Goal: Task Accomplishment & Management: Manage account settings

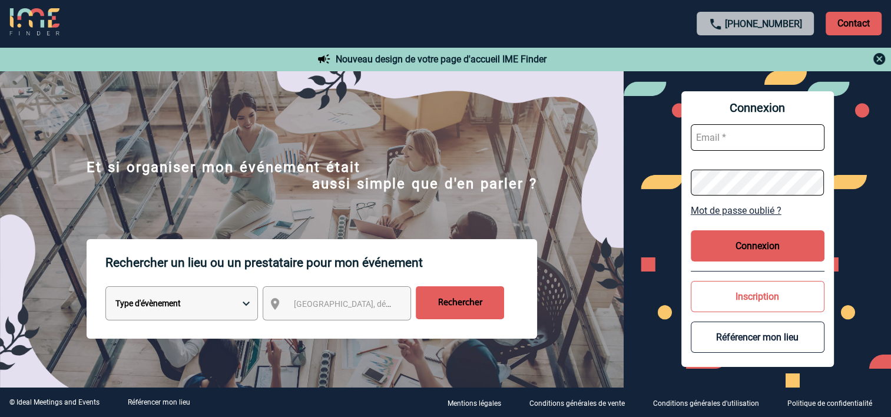
type input "stephane.defabry@alboran.fr"
click at [758, 252] on button "Connexion" at bounding box center [758, 245] width 134 height 31
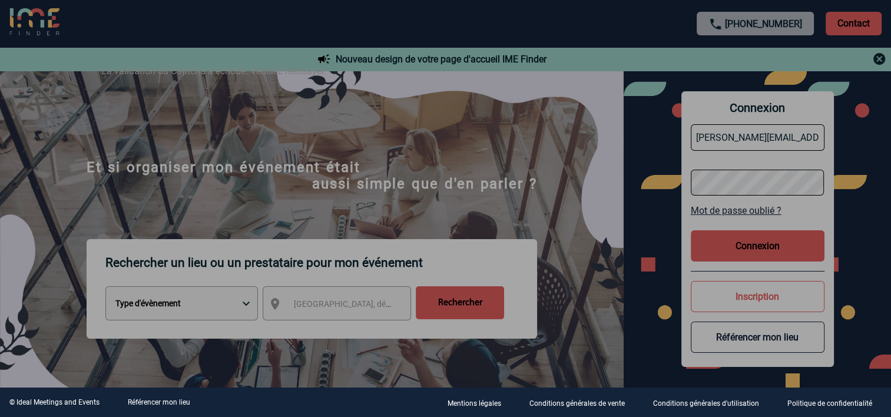
click at [479, 124] on div at bounding box center [445, 208] width 891 height 417
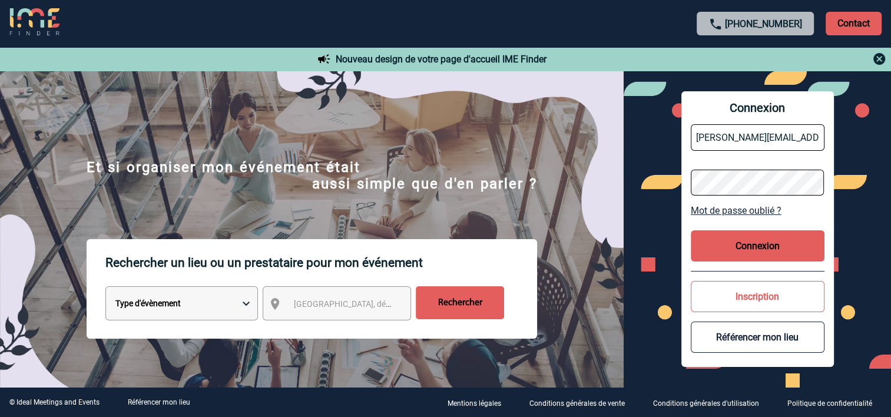
drag, startPoint x: 749, startPoint y: 243, endPoint x: 744, endPoint y: 239, distance: 7.2
click at [748, 243] on button "Connexion" at bounding box center [758, 245] width 134 height 31
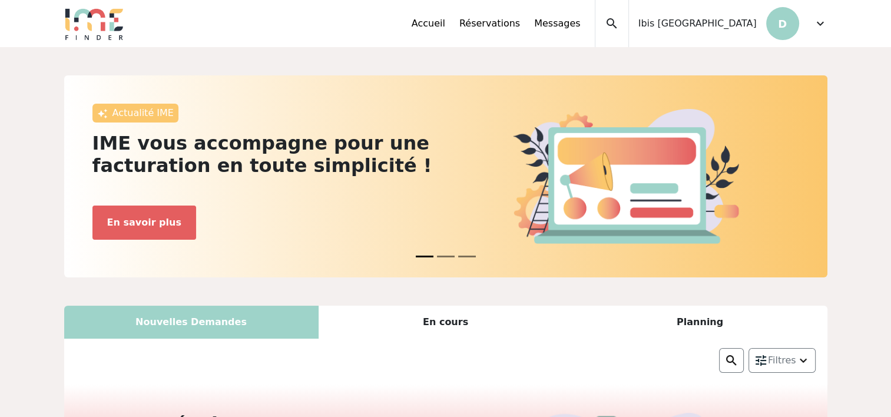
click at [820, 26] on span "expand_more" at bounding box center [821, 23] width 14 height 14
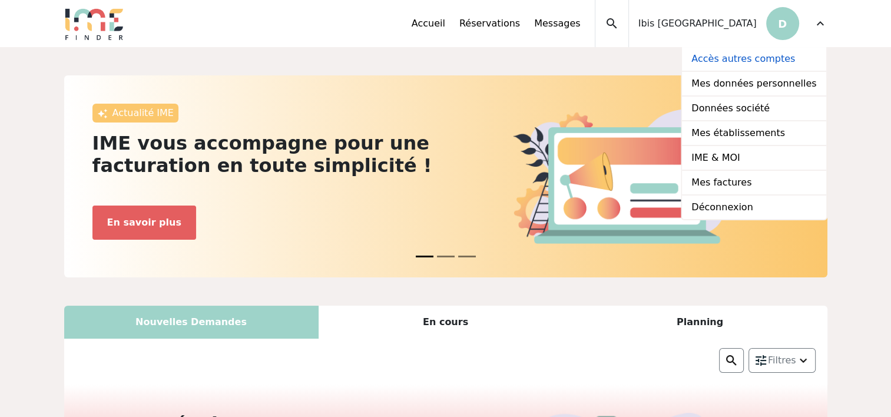
click at [745, 56] on link "Accès autres comptes" at bounding box center [754, 59] width 144 height 25
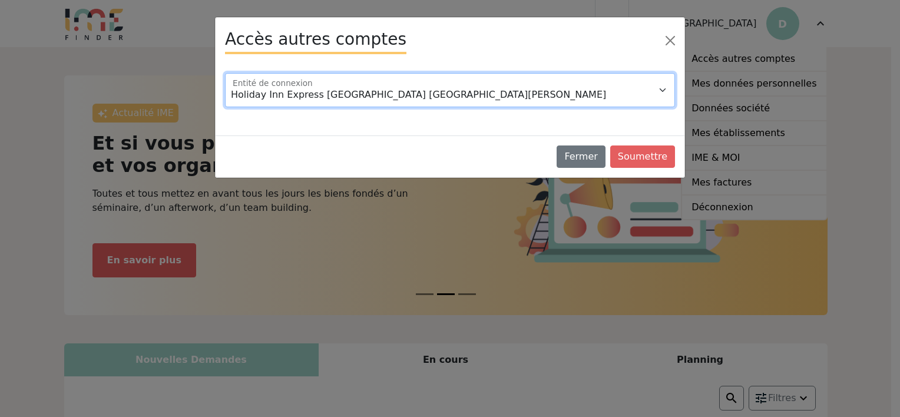
click at [510, 95] on select "Holiday Inn Express Marseille Saint Charles Moxy Lyon Airport Hotel" at bounding box center [450, 90] width 450 height 34
click at [225, 73] on select "Holiday Inn Express Marseille Saint Charles Moxy Lyon Airport Hotel" at bounding box center [450, 90] width 450 height 34
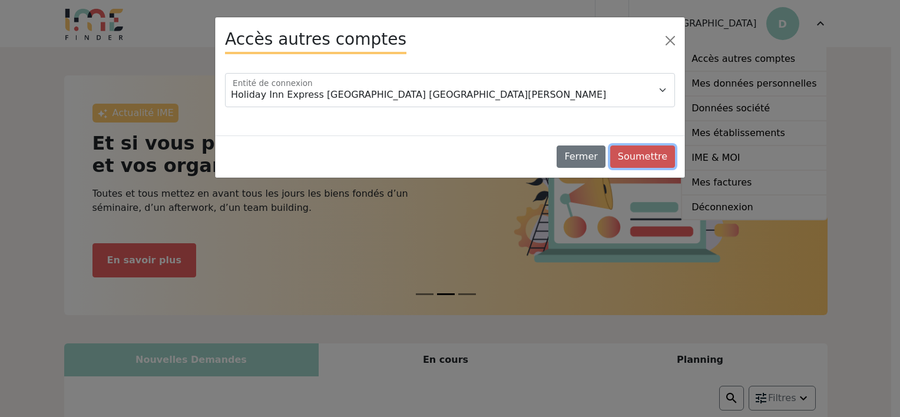
click at [640, 159] on button "Soumettre" at bounding box center [642, 157] width 65 height 22
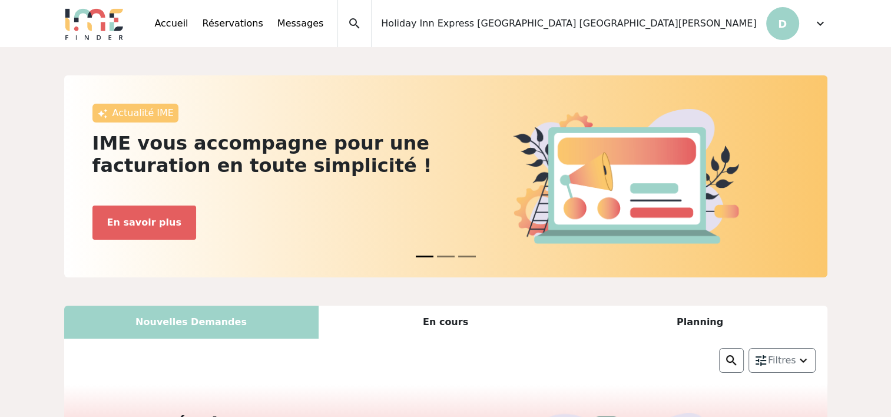
click at [817, 27] on span "expand_more" at bounding box center [821, 23] width 14 height 14
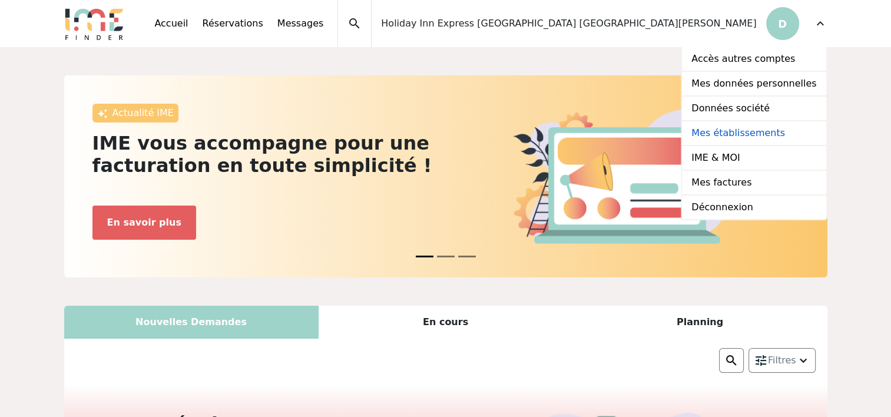
click at [737, 130] on link "Mes établissements" at bounding box center [754, 133] width 144 height 25
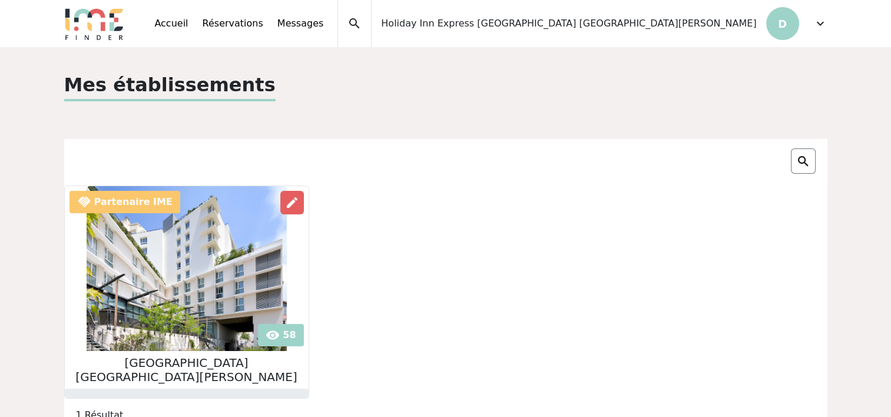
click at [820, 26] on span "expand_more" at bounding box center [821, 23] width 14 height 14
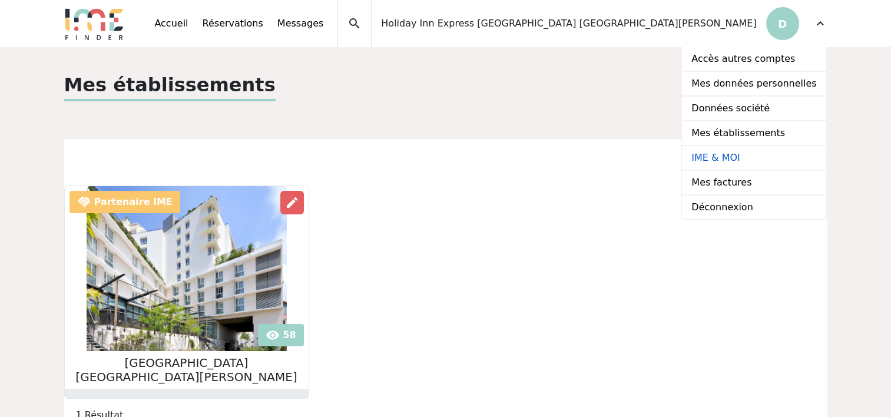
click at [732, 155] on link "IME & MOI" at bounding box center [754, 158] width 144 height 25
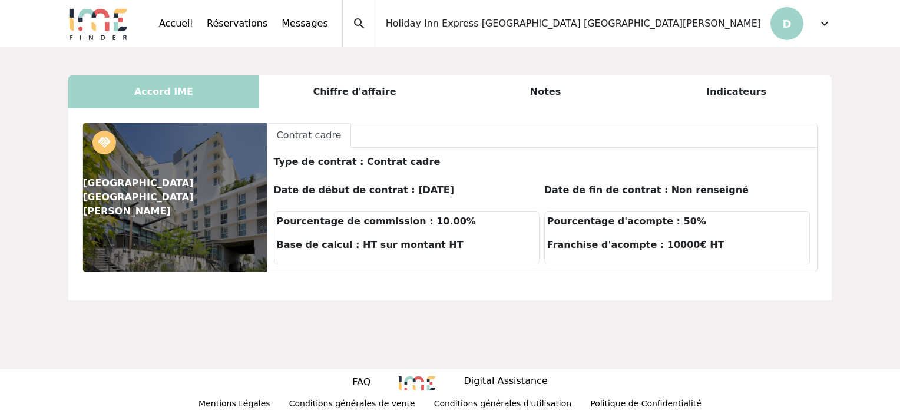
click at [372, 93] on div "Chiffre d'affaire" at bounding box center [354, 91] width 191 height 33
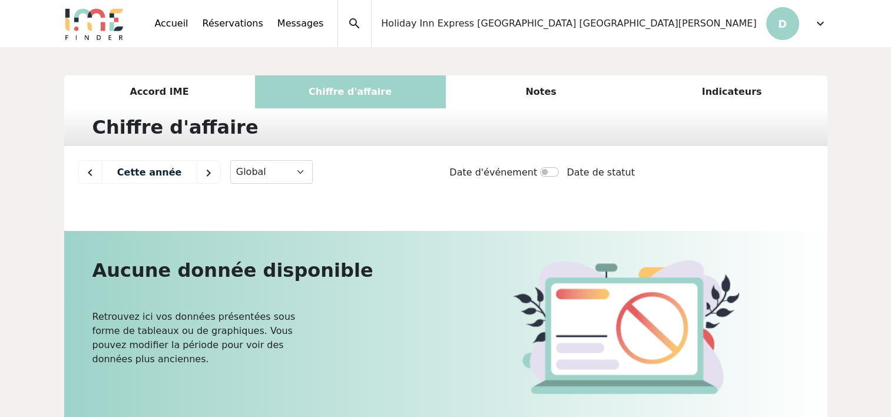
click at [822, 25] on span "expand_more" at bounding box center [821, 23] width 14 height 14
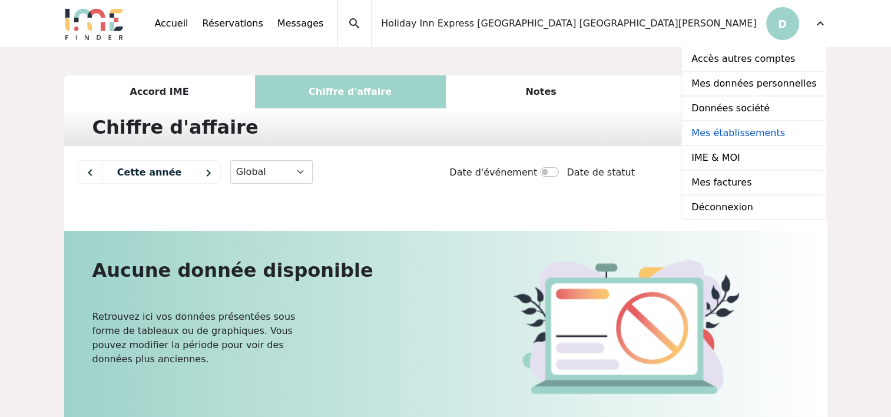
click at [742, 133] on link "Mes établissements" at bounding box center [754, 133] width 144 height 25
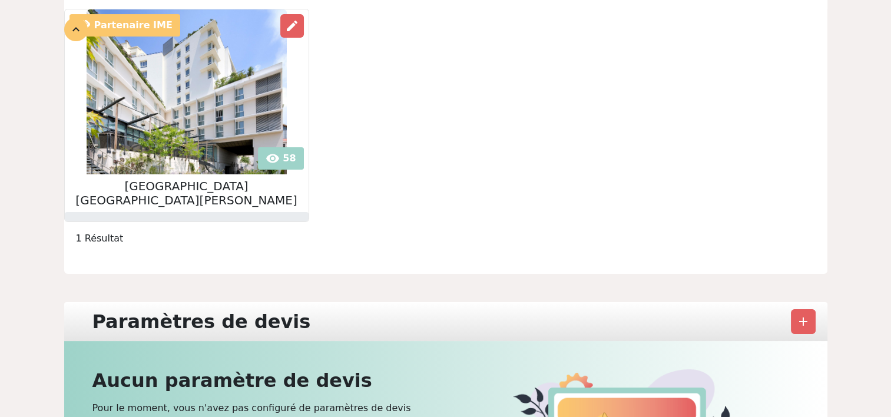
scroll to position [118, 0]
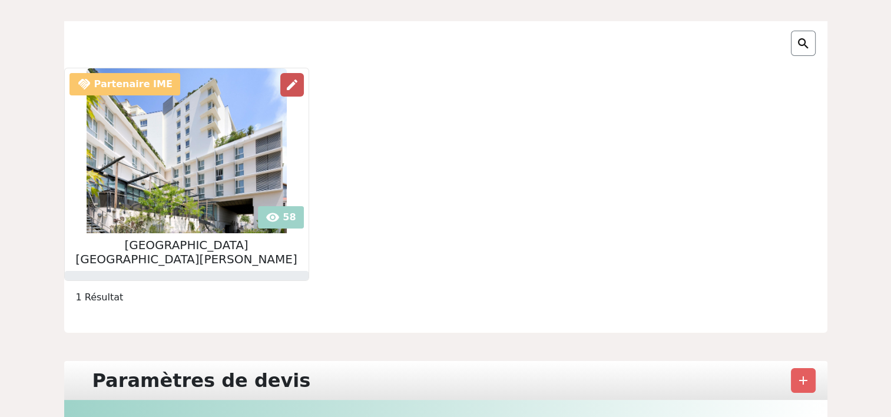
click at [285, 85] on span "edit" at bounding box center [292, 85] width 14 height 14
click at [118, 158] on img at bounding box center [187, 150] width 200 height 165
click at [179, 153] on img at bounding box center [187, 150] width 200 height 165
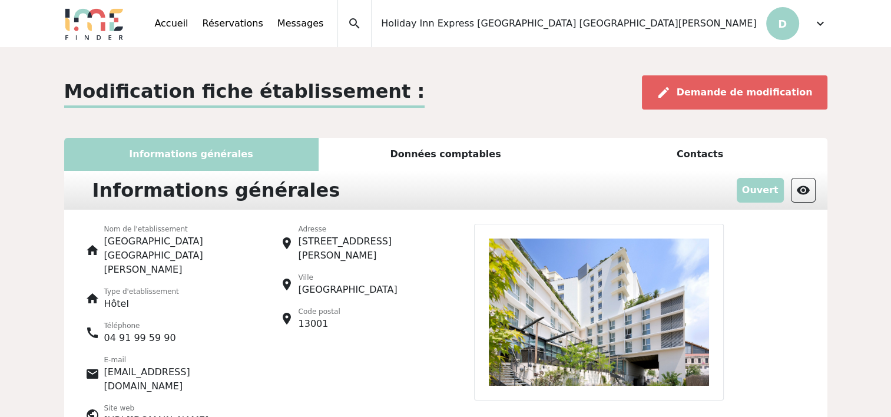
click at [427, 160] on div "Données comptables" at bounding box center [446, 154] width 255 height 33
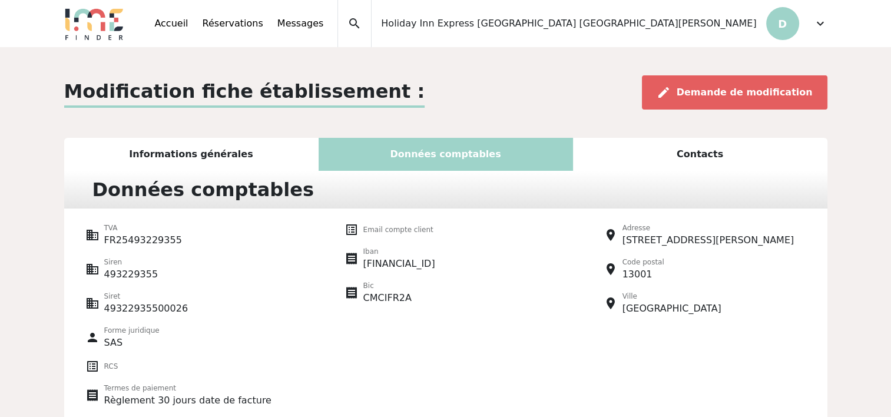
click at [698, 153] on div "Contacts" at bounding box center [700, 154] width 255 height 33
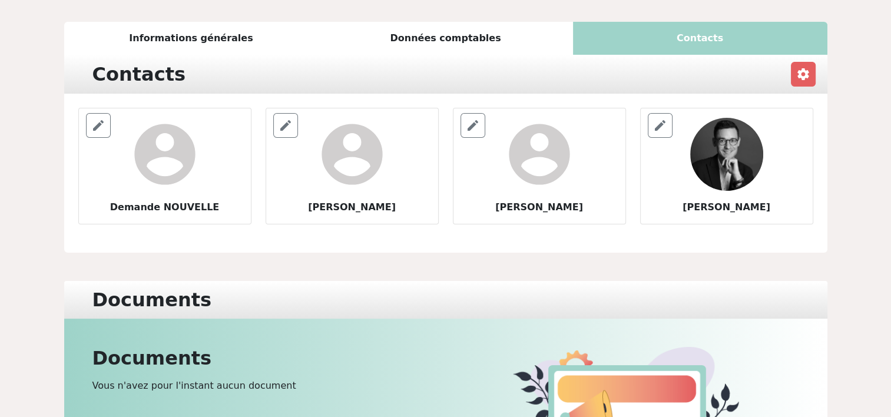
scroll to position [118, 0]
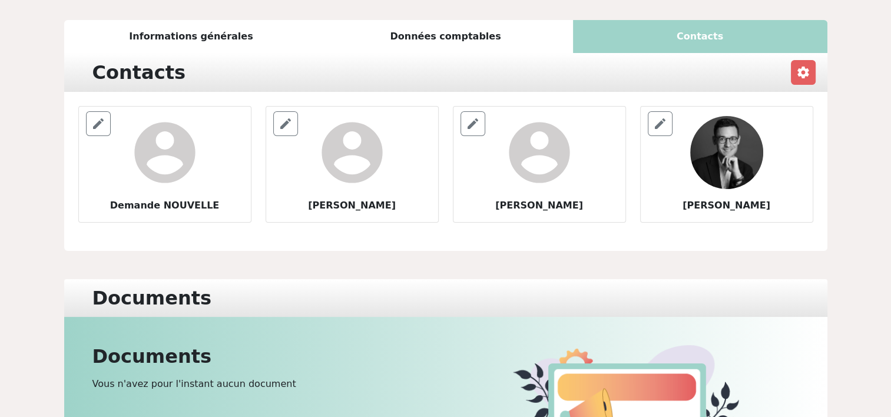
click at [712, 166] on img at bounding box center [727, 152] width 73 height 73
click at [666, 123] on span "edit" at bounding box center [660, 124] width 14 height 14
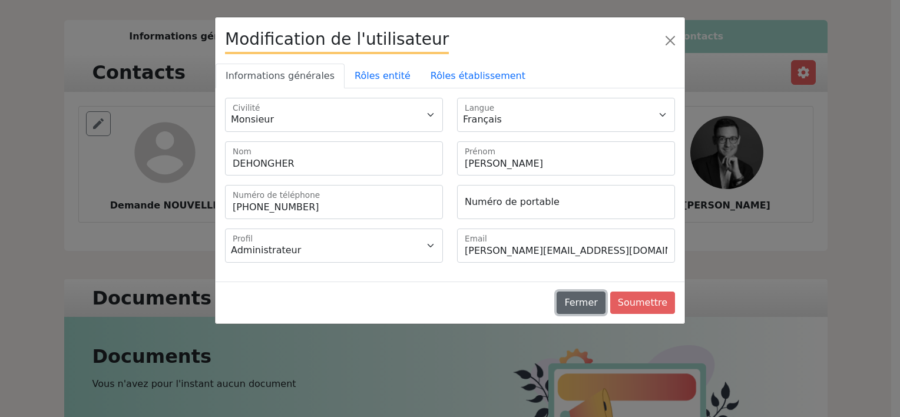
click at [598, 303] on button "Fermer" at bounding box center [581, 303] width 48 height 22
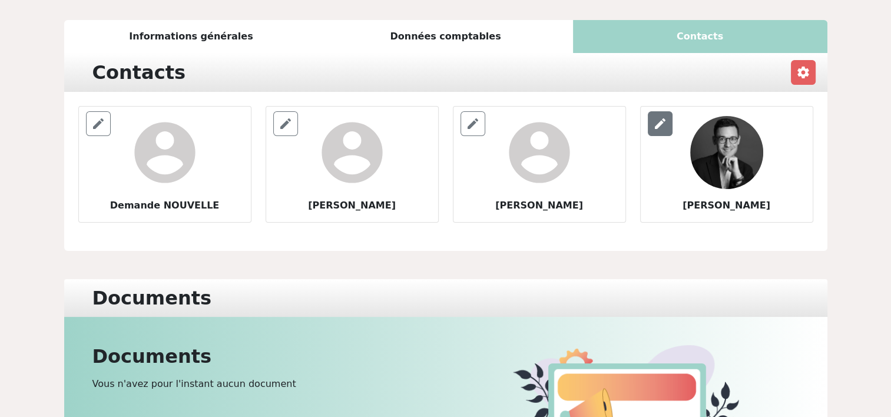
click at [659, 127] on span "edit" at bounding box center [660, 124] width 14 height 14
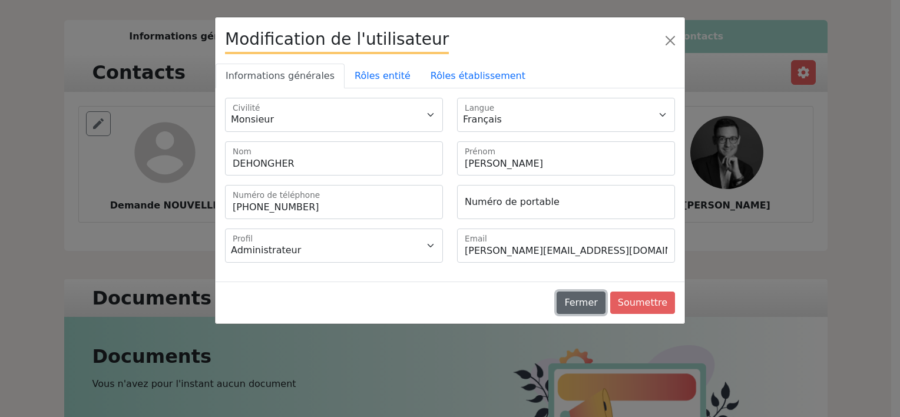
click at [590, 300] on button "Fermer" at bounding box center [581, 303] width 48 height 22
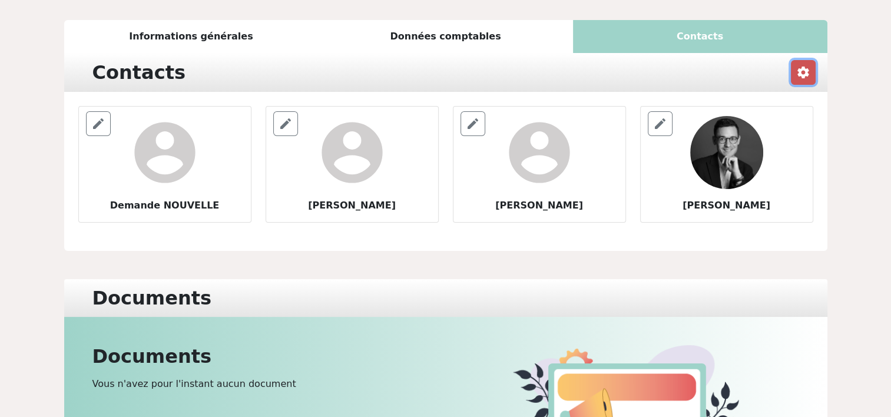
click at [805, 71] on span "settings" at bounding box center [804, 72] width 14 height 14
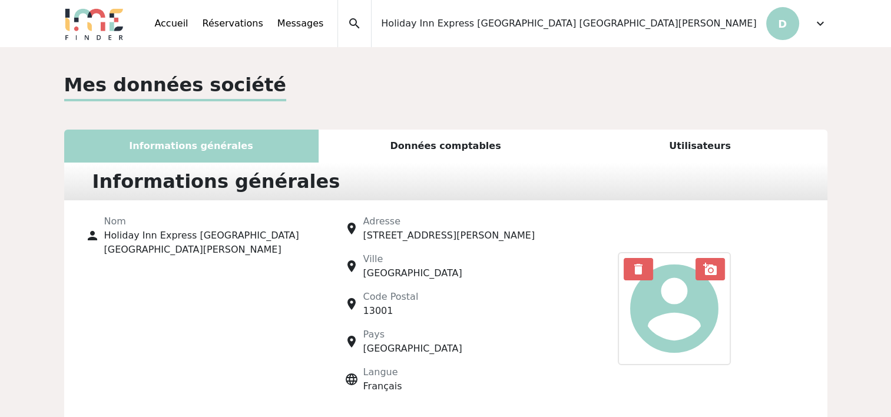
click at [693, 146] on div "Utilisateurs" at bounding box center [700, 146] width 255 height 33
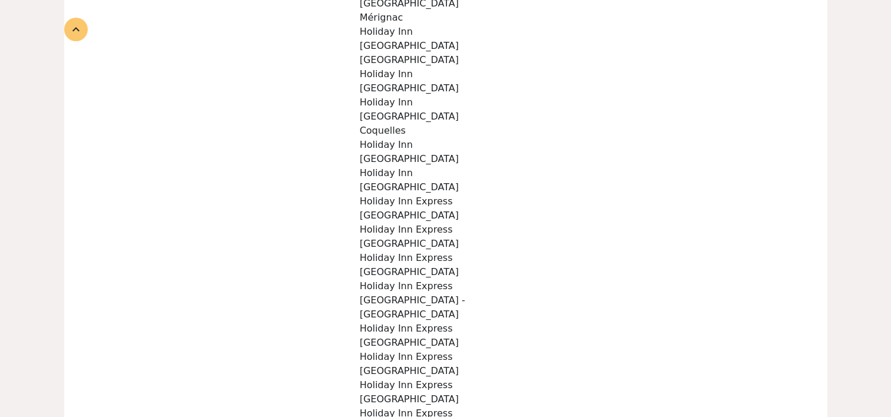
scroll to position [589, 0]
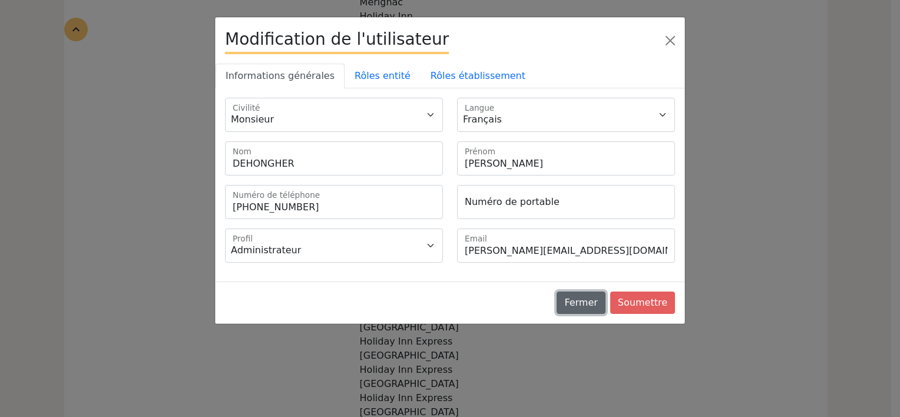
click at [590, 302] on button "Fermer" at bounding box center [581, 303] width 48 height 22
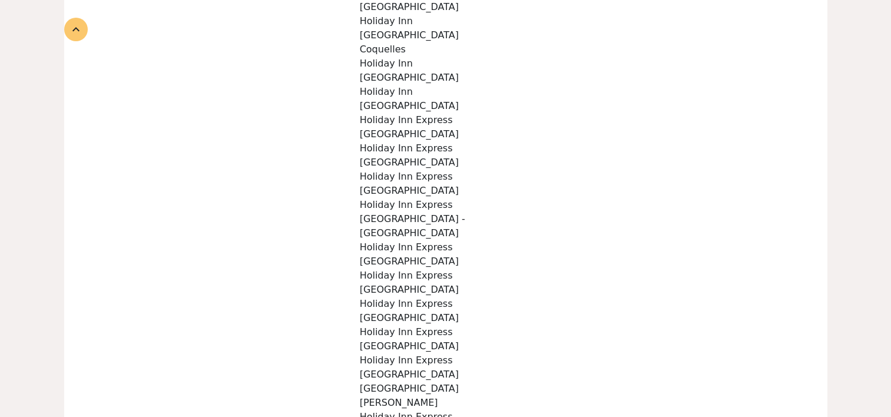
scroll to position [648, 0]
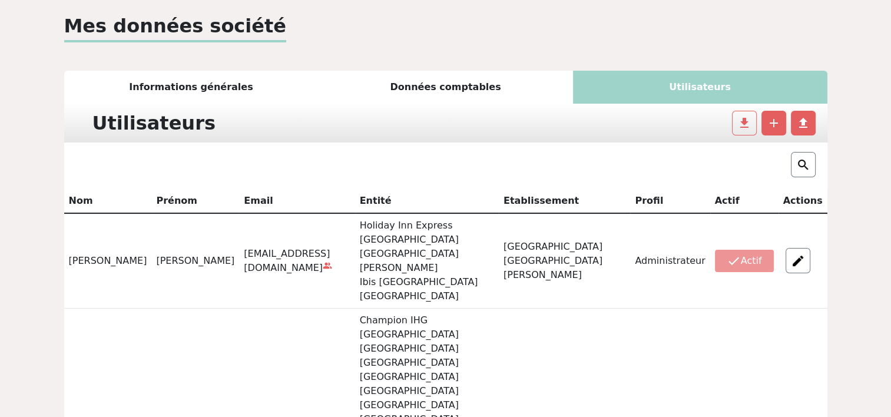
scroll to position [0, 0]
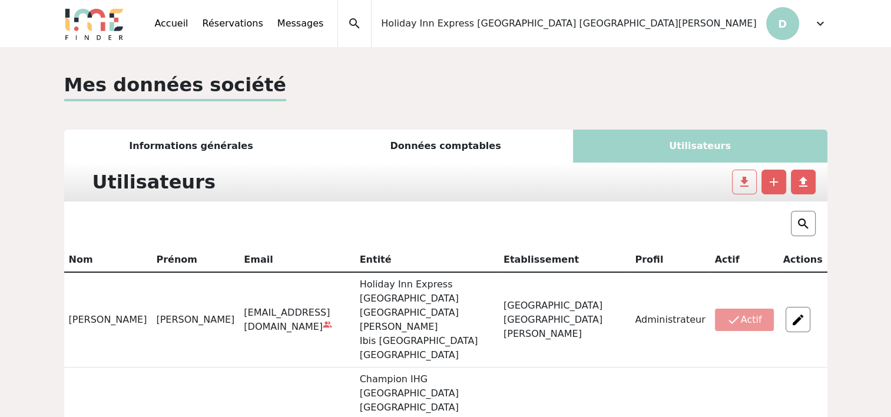
click at [226, 149] on div "Informations générales" at bounding box center [191, 146] width 255 height 33
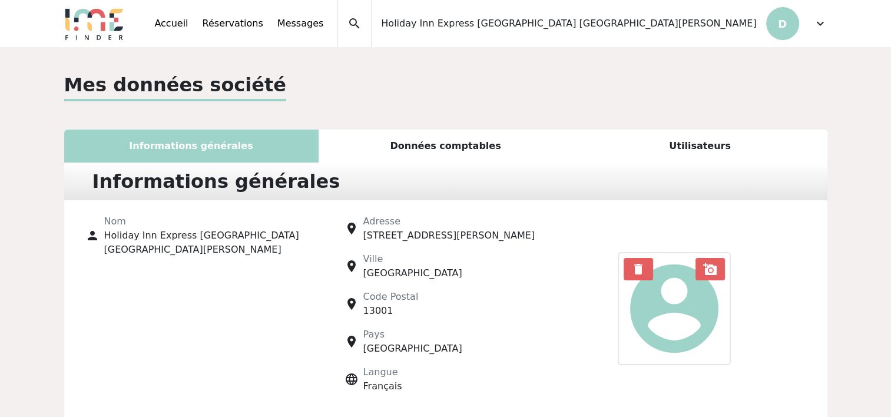
click at [818, 21] on span "expand_more" at bounding box center [821, 23] width 14 height 14
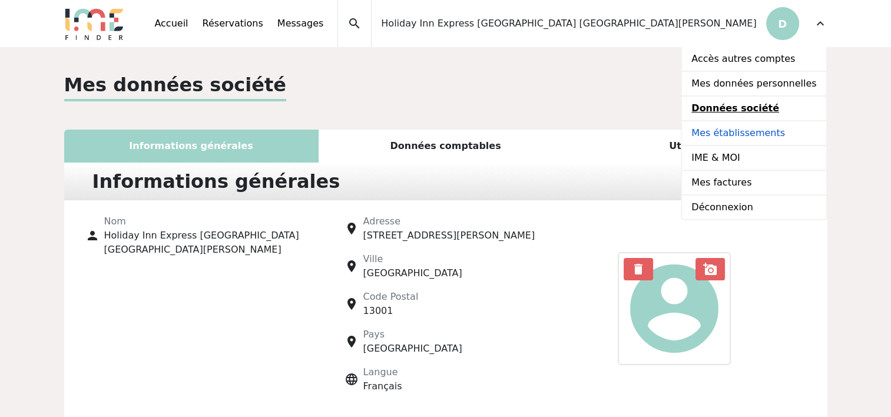
click at [740, 134] on link "Mes établissements" at bounding box center [754, 133] width 144 height 25
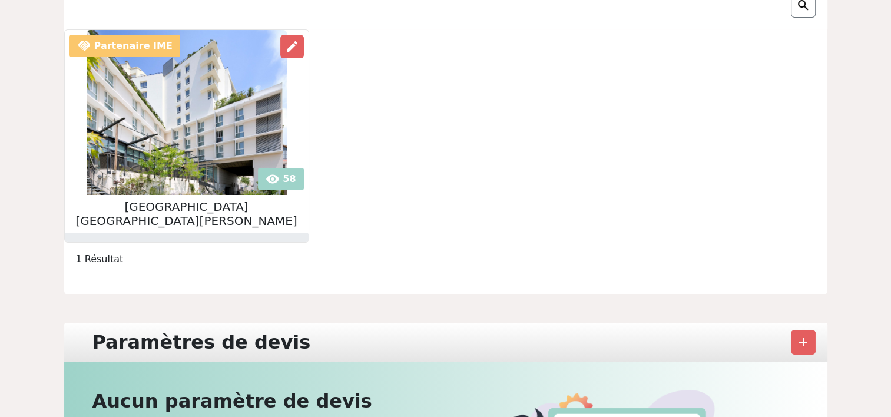
scroll to position [59, 0]
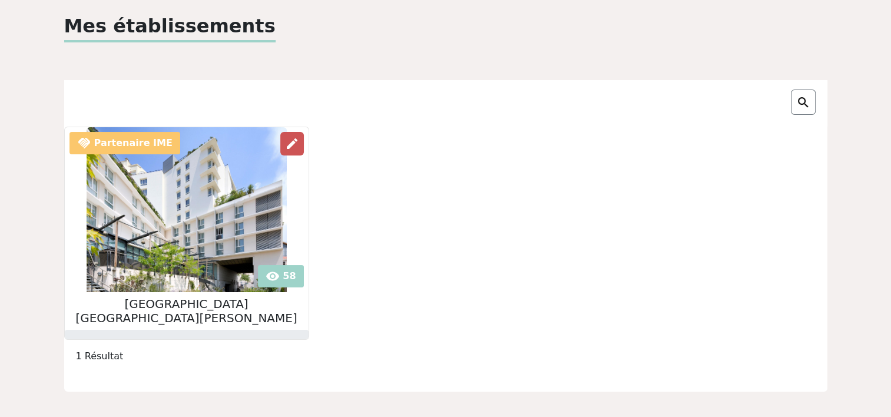
click at [285, 144] on span "edit" at bounding box center [292, 144] width 14 height 14
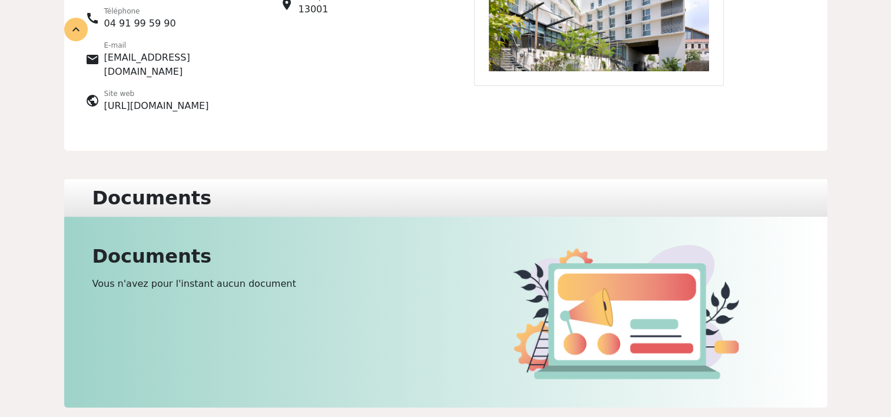
scroll to position [79, 0]
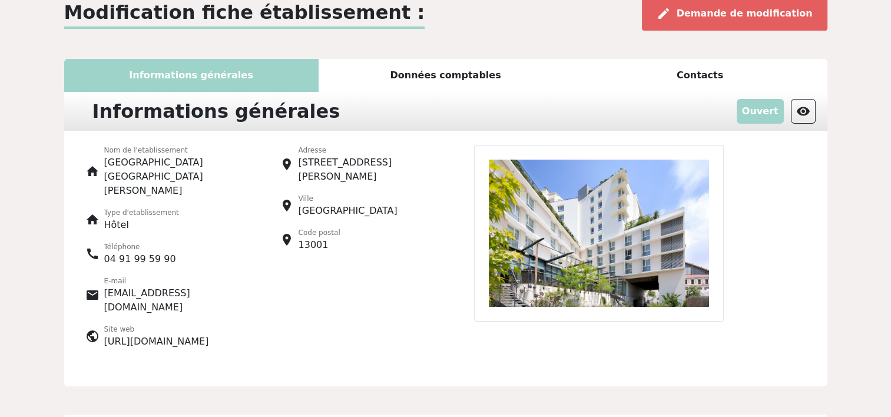
click at [433, 68] on div "Données comptables" at bounding box center [446, 75] width 255 height 33
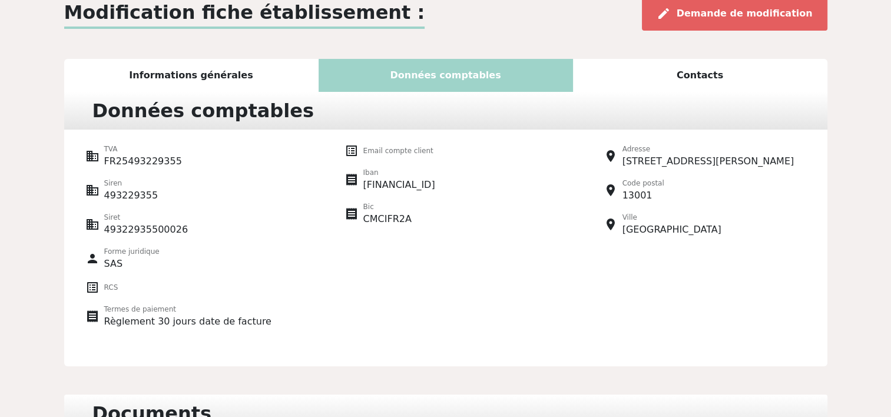
click at [696, 74] on div "Contacts" at bounding box center [700, 75] width 255 height 33
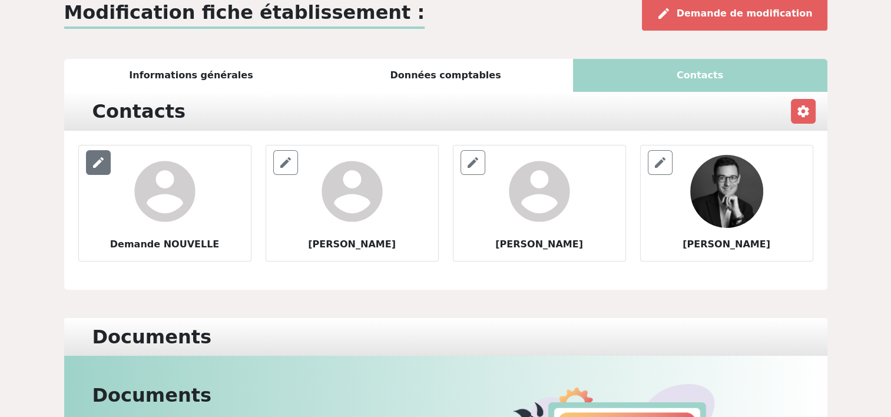
click at [97, 160] on span "edit" at bounding box center [98, 163] width 14 height 14
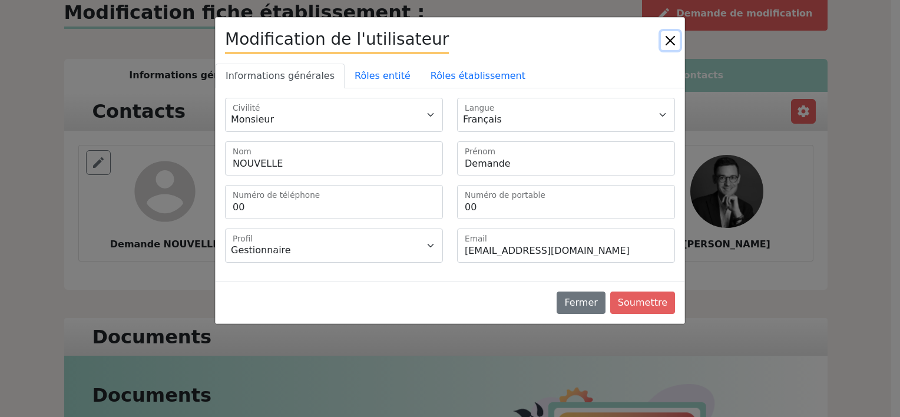
click at [669, 38] on button "Close" at bounding box center [670, 40] width 19 height 19
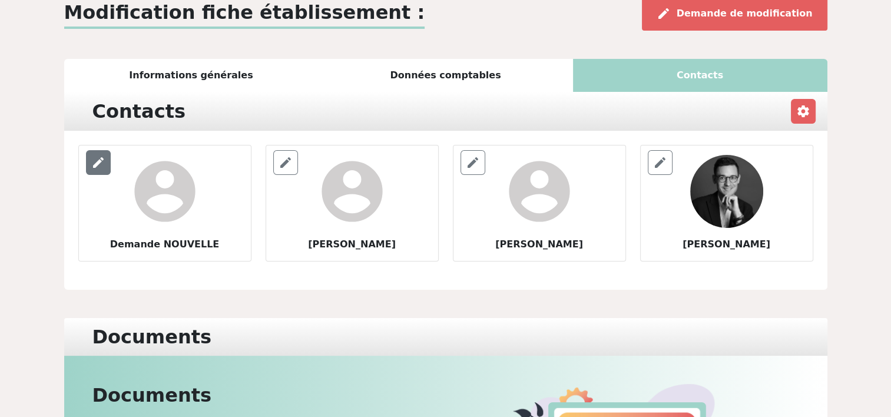
click at [96, 169] on div "edit" at bounding box center [98, 162] width 25 height 25
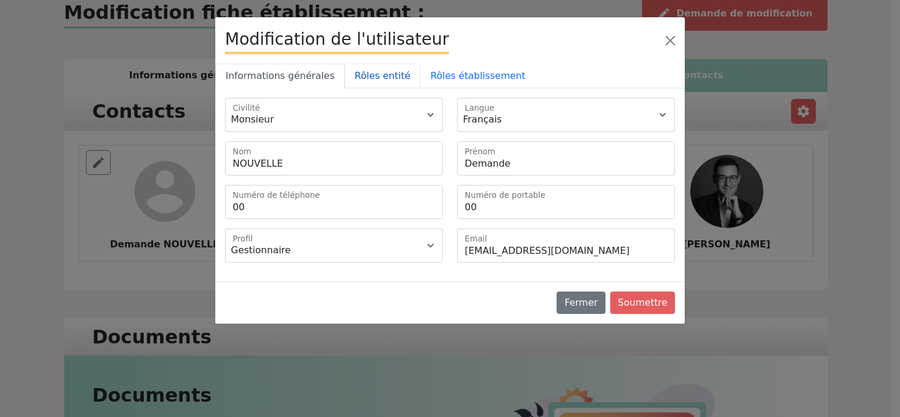
click at [375, 78] on link "Rôles entité" at bounding box center [383, 76] width 76 height 25
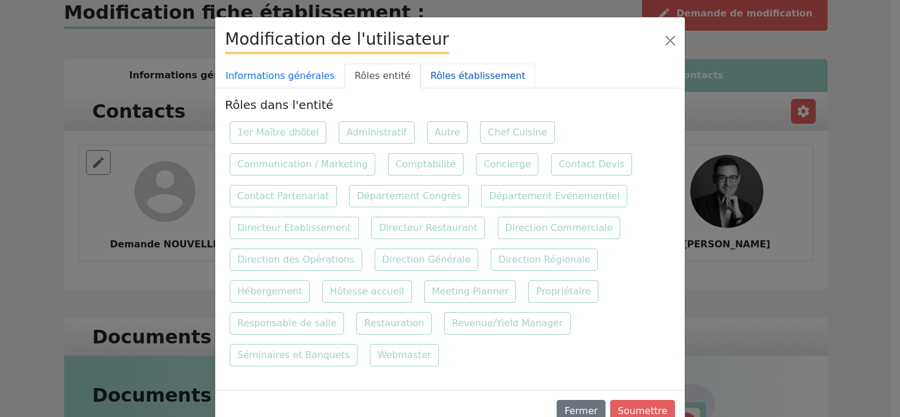
click at [435, 76] on link "Rôles établissement" at bounding box center [478, 76] width 115 height 25
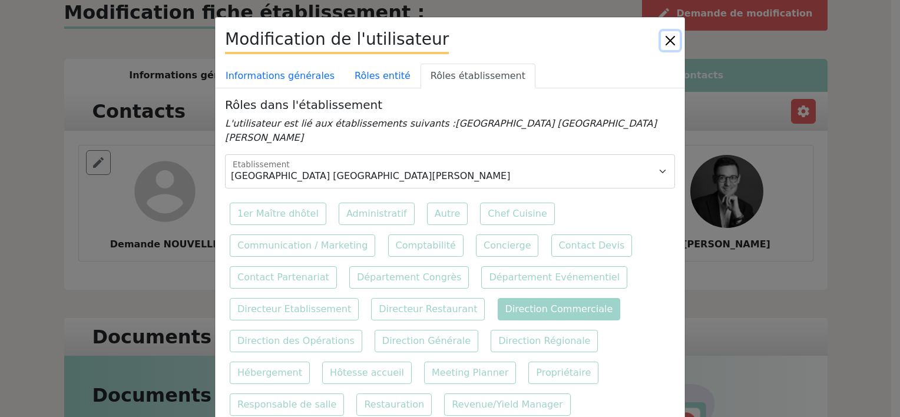
click at [665, 39] on button "Close" at bounding box center [670, 40] width 19 height 19
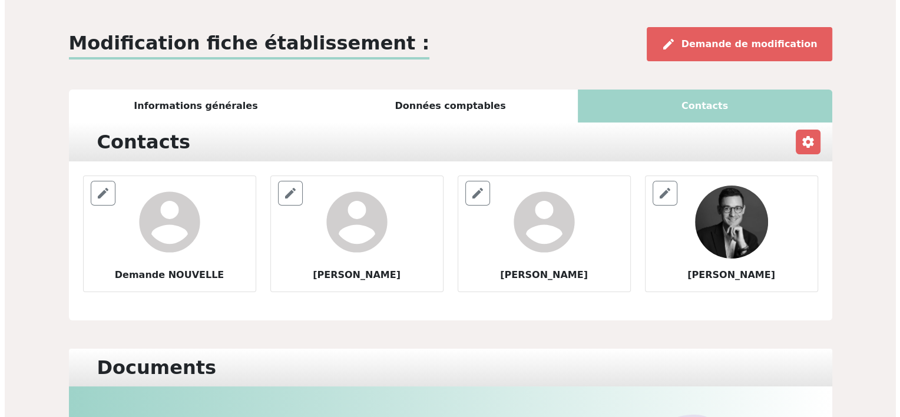
scroll to position [0, 0]
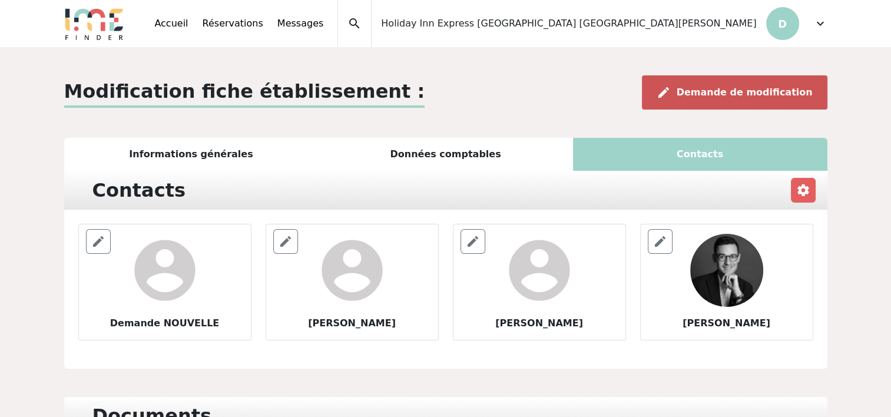
click at [758, 91] on span "Demande de modification" at bounding box center [745, 92] width 136 height 11
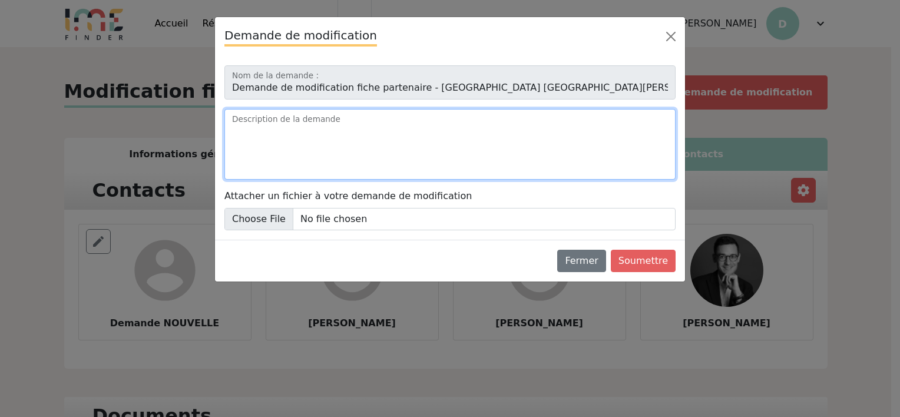
click at [344, 137] on textarea "Description de la demande" at bounding box center [449, 144] width 451 height 71
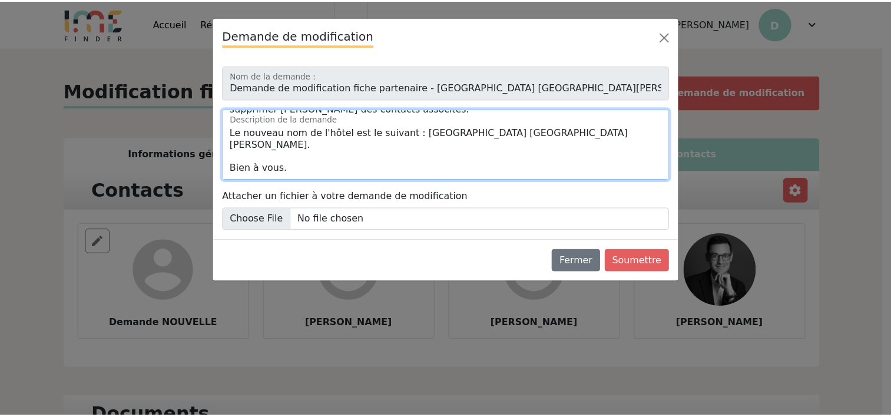
scroll to position [52, 0]
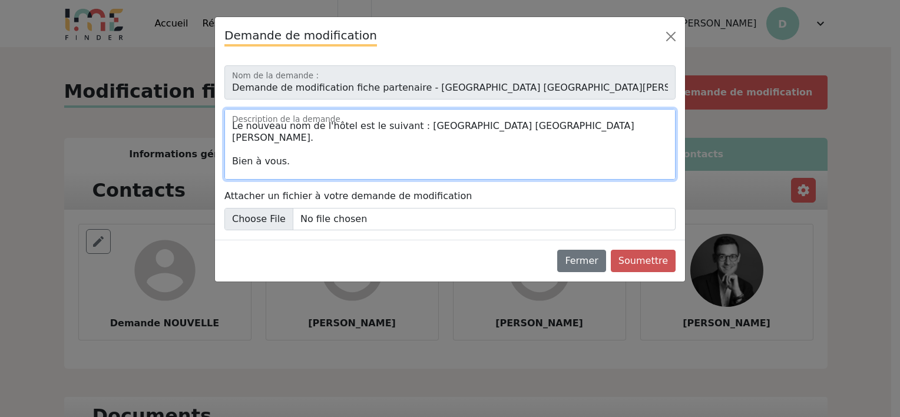
type textarea "Bonjour, L'hôtel ne fait plus partie du groupe IHG, vous pouvez donc modifier l…"
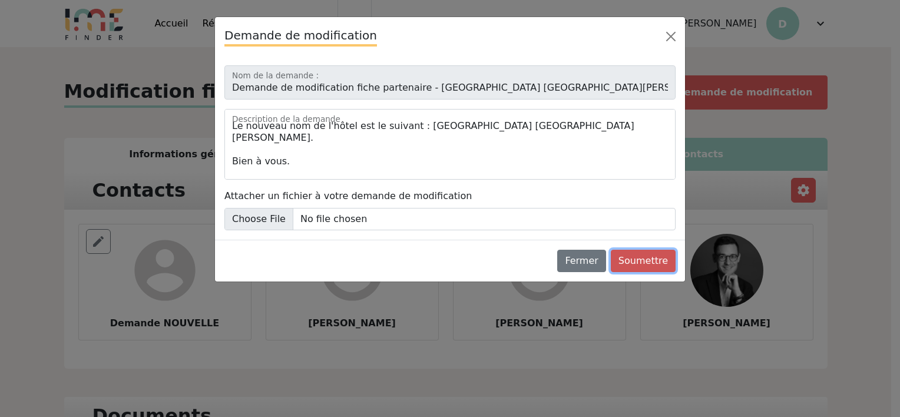
click at [636, 259] on button "Soumettre" at bounding box center [643, 261] width 65 height 22
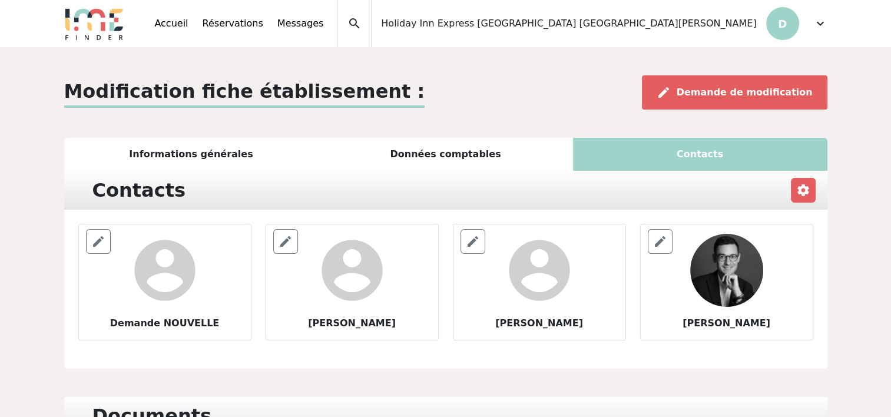
click at [822, 21] on span "expand_more" at bounding box center [821, 23] width 14 height 14
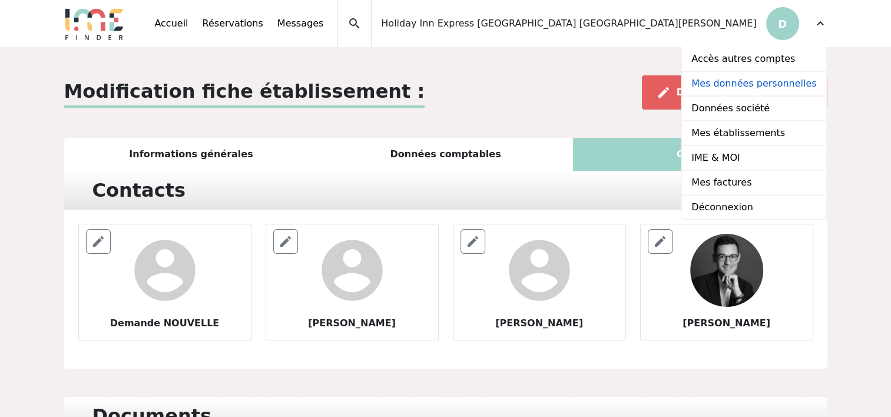
click at [737, 87] on link "Mes données personnelles" at bounding box center [754, 84] width 144 height 25
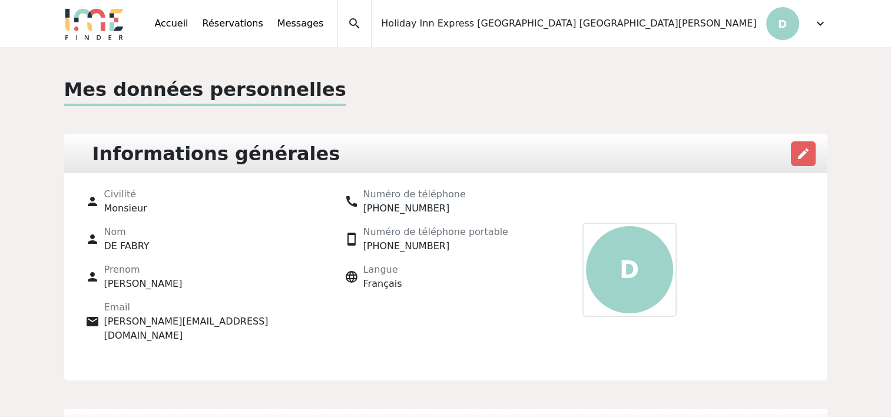
click at [818, 26] on span "expand_more" at bounding box center [821, 23] width 14 height 14
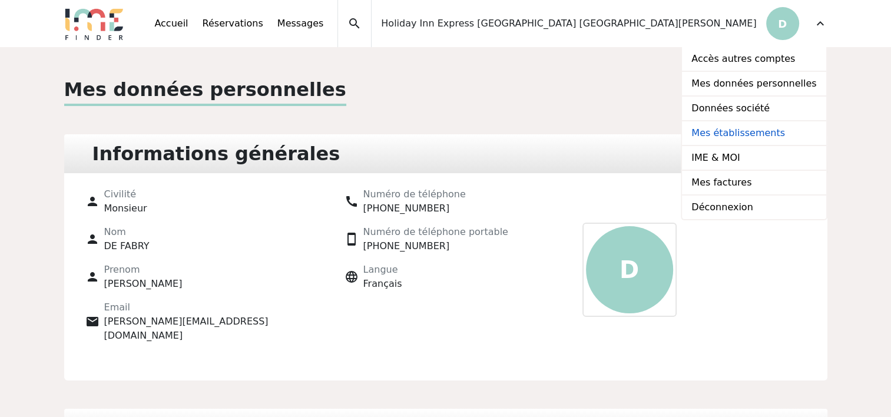
click at [750, 134] on link "Mes établissements" at bounding box center [754, 133] width 144 height 25
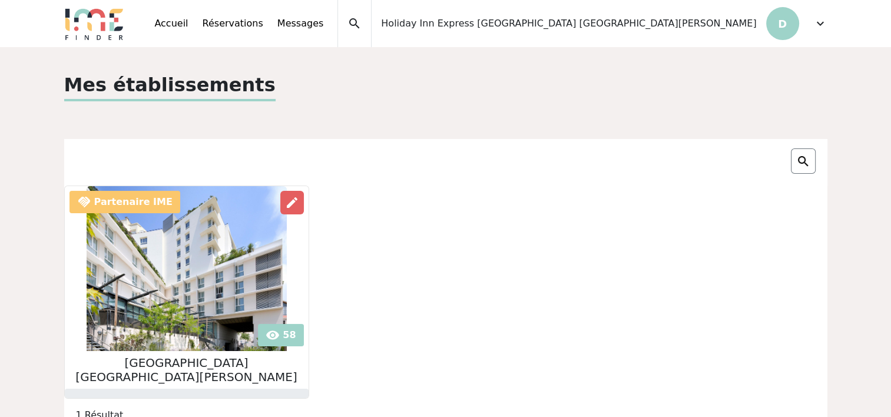
click at [197, 271] on img at bounding box center [187, 268] width 200 height 165
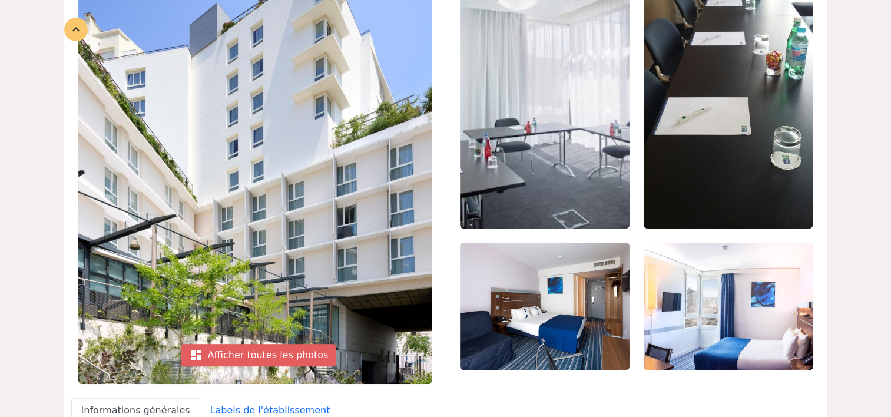
scroll to position [354, 0]
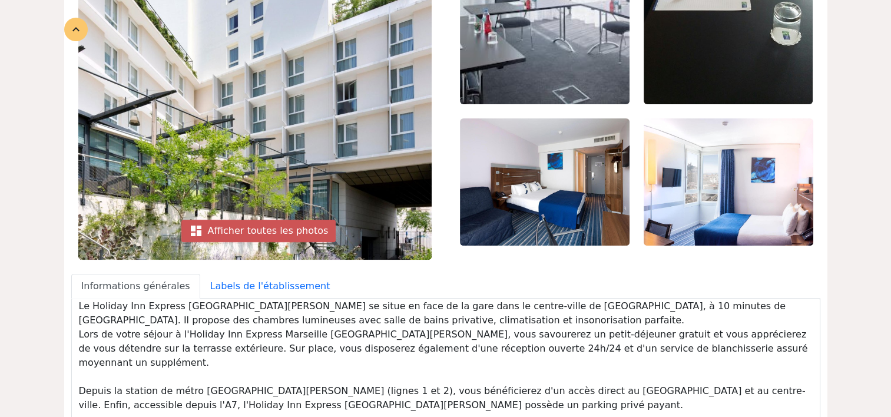
click at [257, 232] on div "dashboard Afficher toutes les photos" at bounding box center [258, 231] width 155 height 22
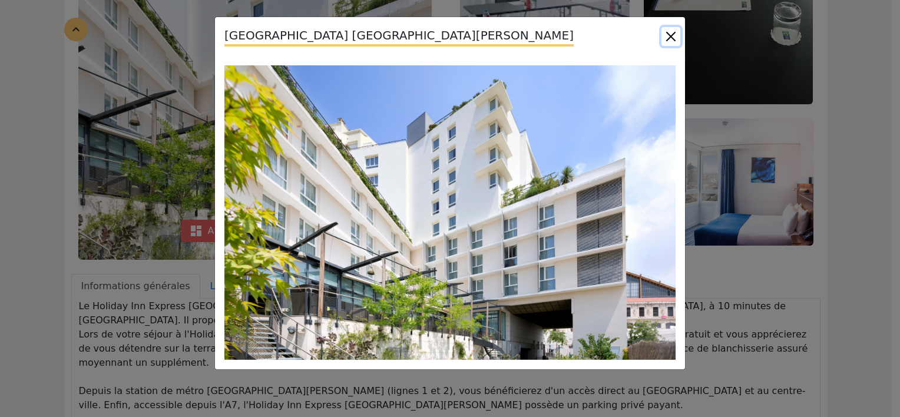
click at [672, 39] on button "Close" at bounding box center [671, 36] width 19 height 19
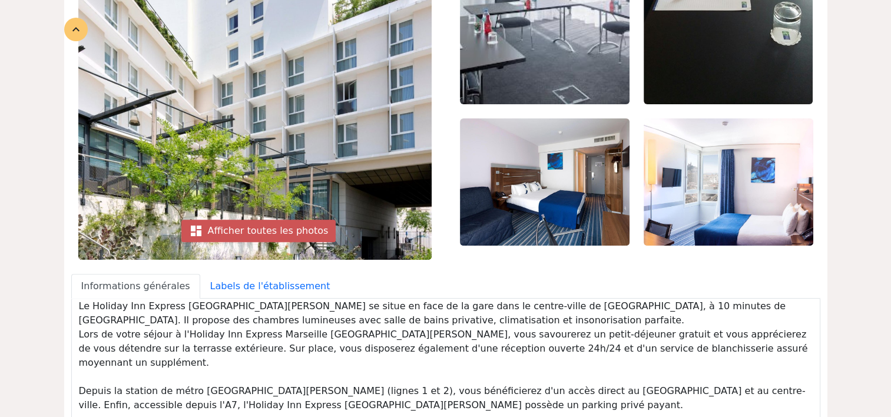
click at [273, 234] on div "dashboard Afficher toutes les photos" at bounding box center [258, 231] width 155 height 22
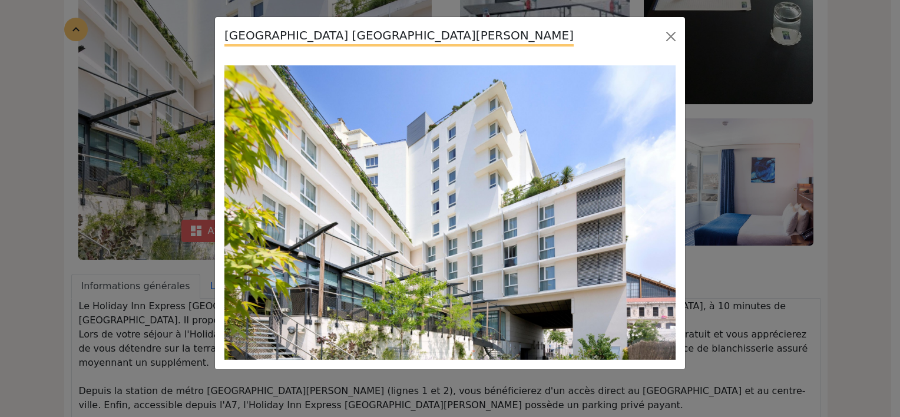
click at [739, 273] on div "[GEOGRAPHIC_DATA] [GEOGRAPHIC_DATA][PERSON_NAME]" at bounding box center [450, 208] width 900 height 417
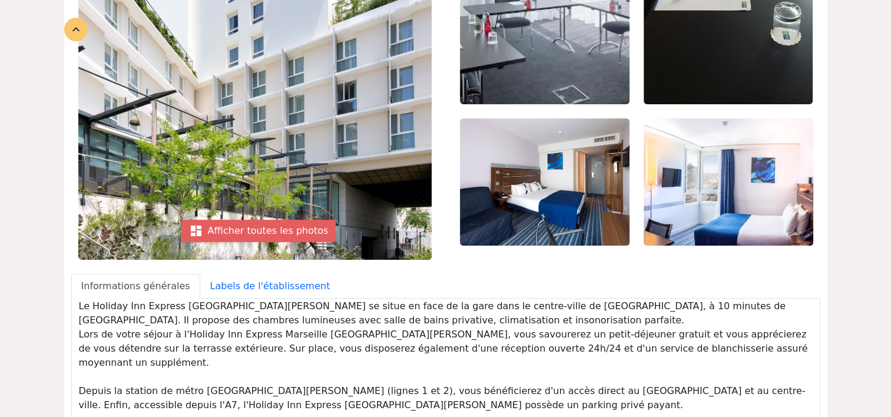
click at [570, 199] on img at bounding box center [545, 181] width 170 height 127
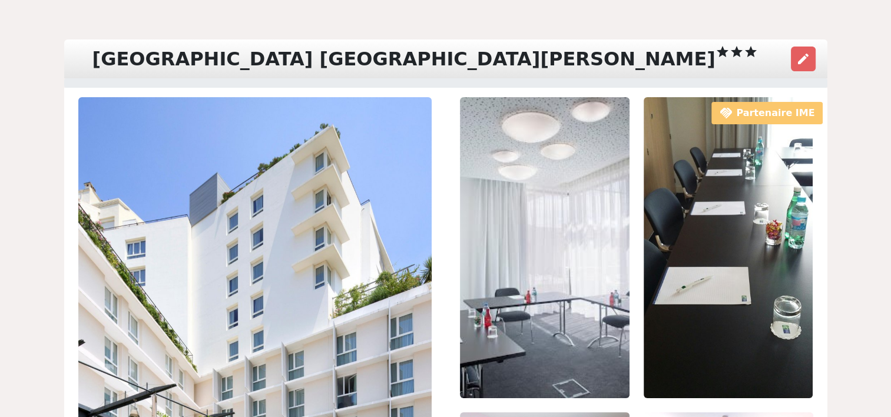
scroll to position [59, 0]
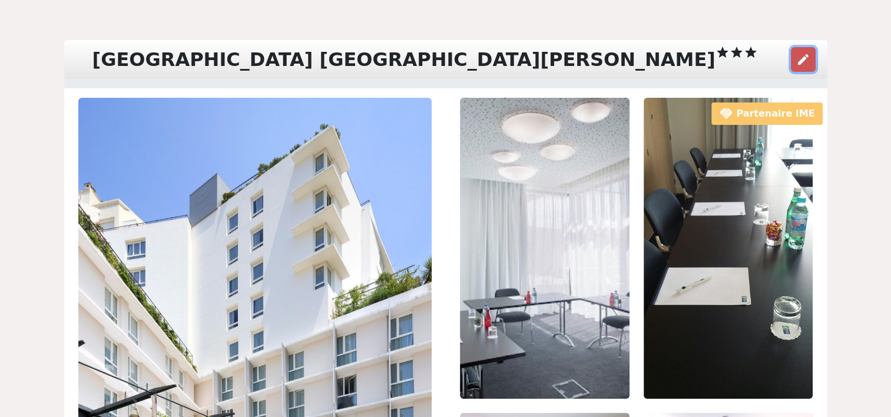
click at [799, 61] on span "edit" at bounding box center [804, 59] width 14 height 14
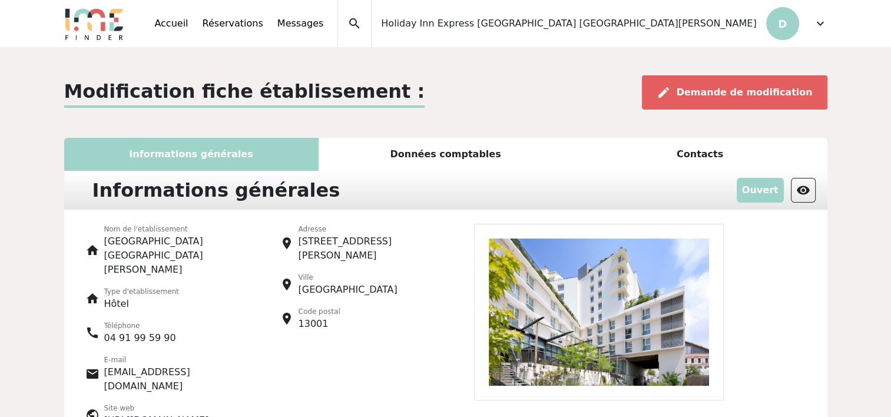
click at [818, 24] on span "expand_more" at bounding box center [821, 23] width 14 height 14
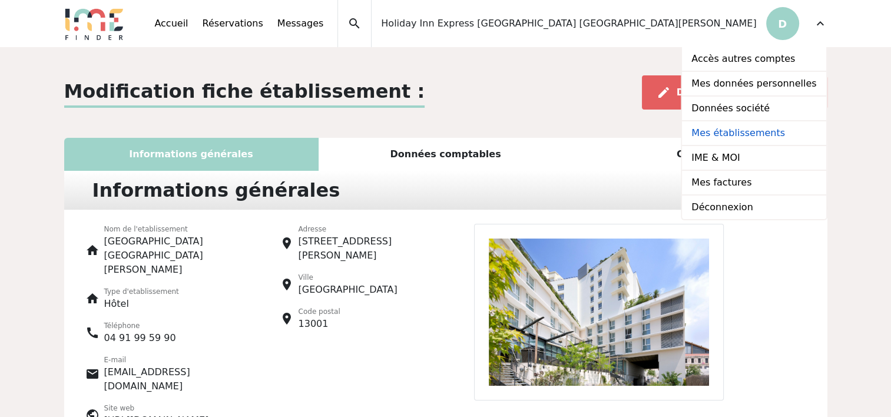
click at [742, 133] on link "Mes établissements" at bounding box center [754, 133] width 144 height 25
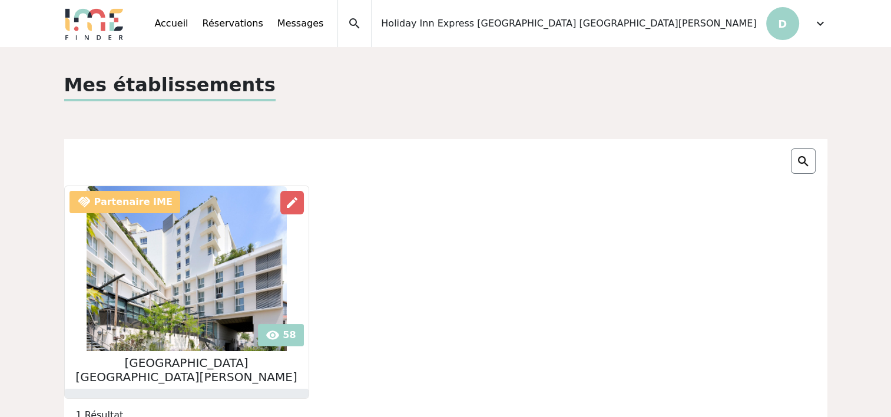
click at [177, 266] on img at bounding box center [187, 268] width 200 height 165
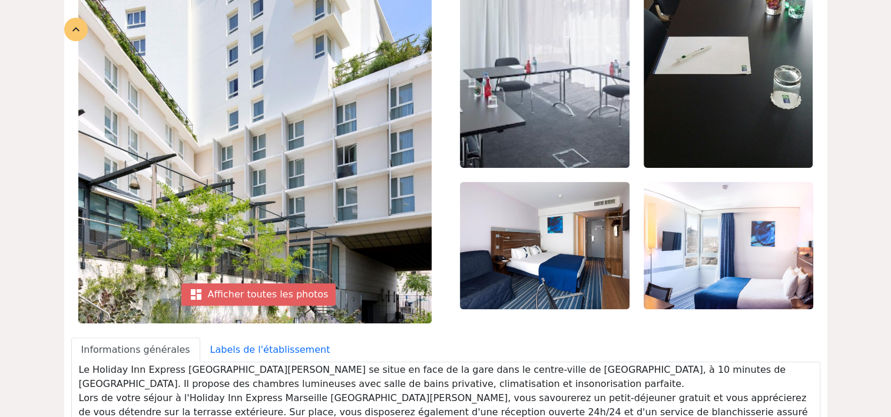
scroll to position [354, 0]
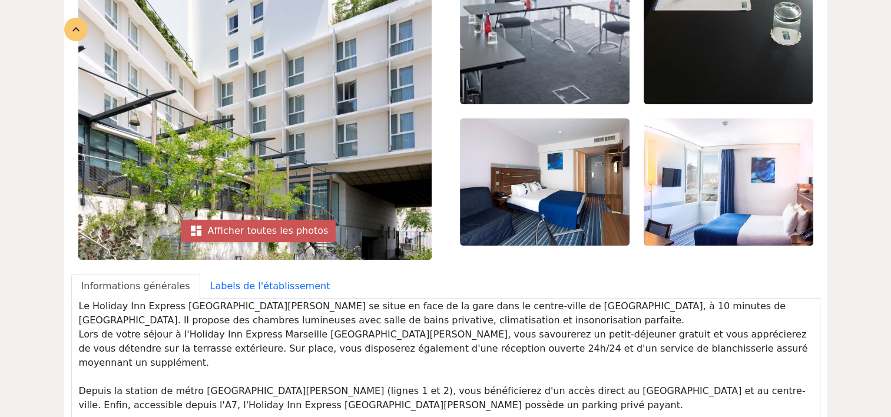
click at [255, 235] on div "dashboard Afficher toutes les photos" at bounding box center [258, 231] width 155 height 22
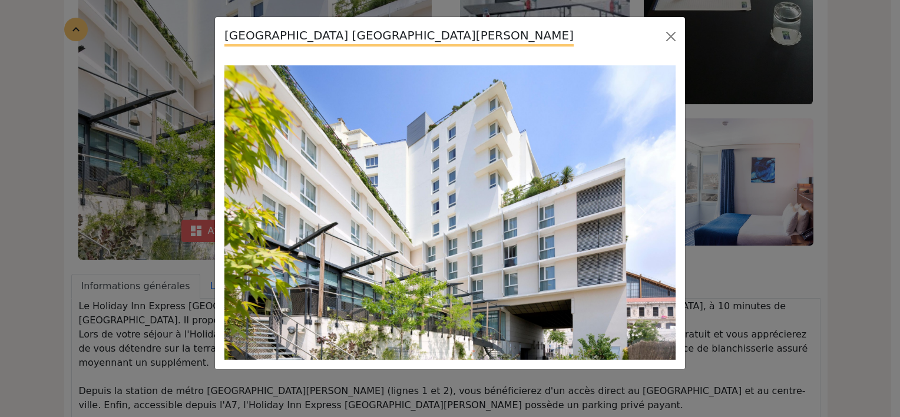
click at [493, 171] on img at bounding box center [449, 212] width 451 height 295
drag, startPoint x: 497, startPoint y: 220, endPoint x: 498, endPoint y: 230, distance: 10.1
click at [497, 220] on img at bounding box center [449, 212] width 451 height 295
drag, startPoint x: 594, startPoint y: 210, endPoint x: 606, endPoint y: 189, distance: 24.3
click at [594, 210] on img at bounding box center [449, 212] width 451 height 295
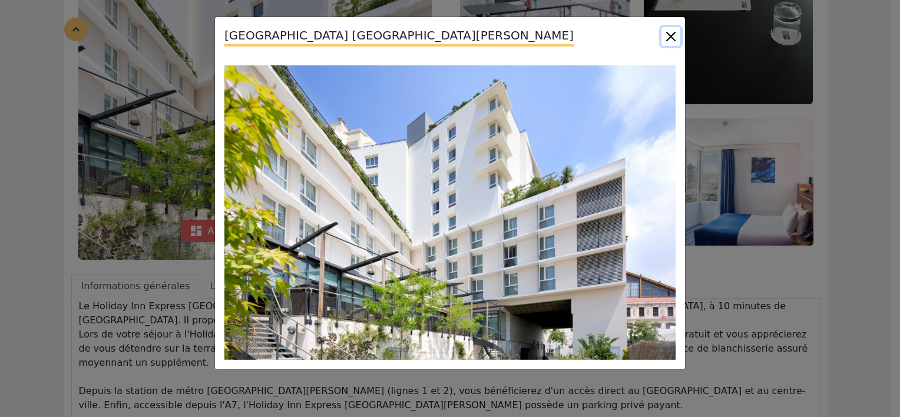
click at [669, 35] on button "Close" at bounding box center [671, 36] width 19 height 19
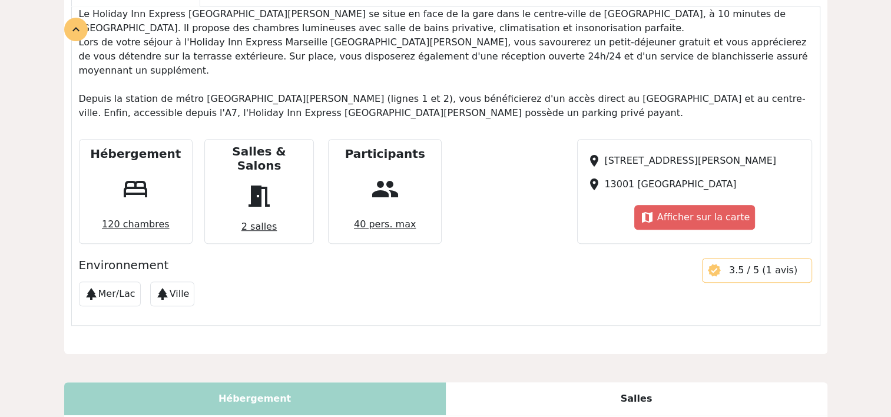
scroll to position [648, 0]
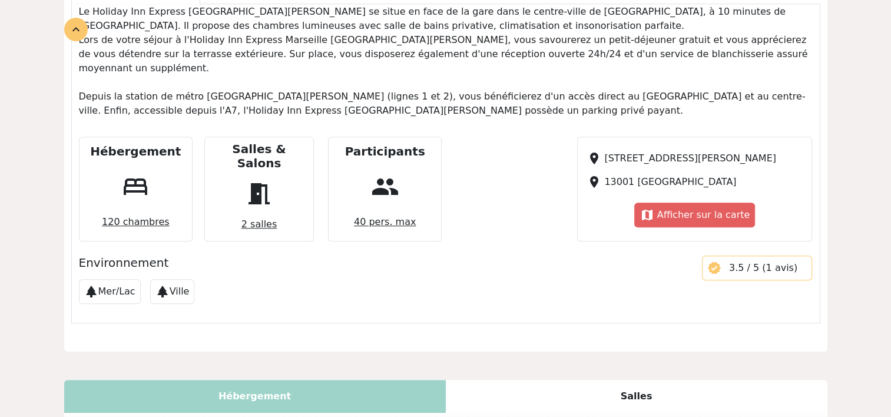
click at [128, 210] on span "120 chambres" at bounding box center [135, 222] width 77 height 24
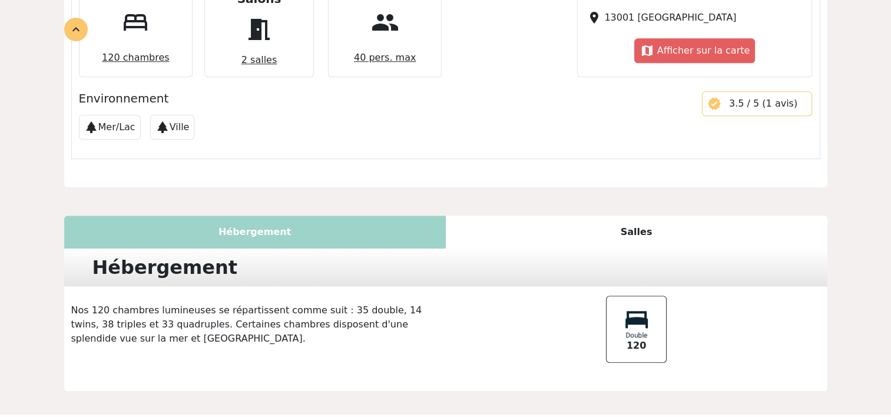
scroll to position [828, 0]
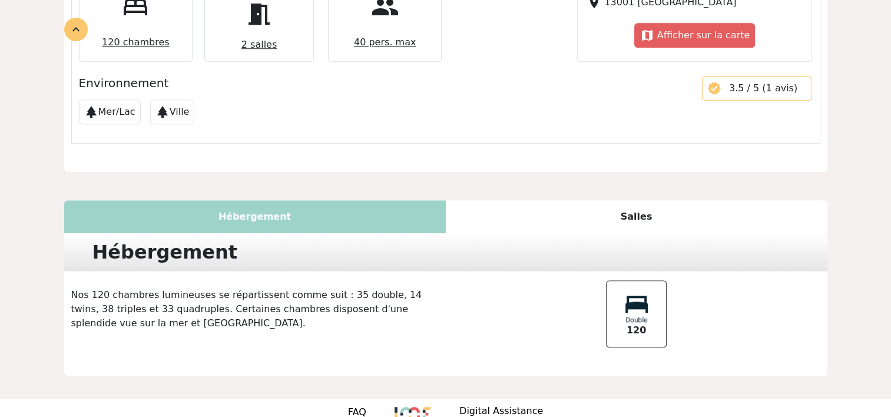
click at [645, 200] on div "Salles" at bounding box center [637, 216] width 382 height 33
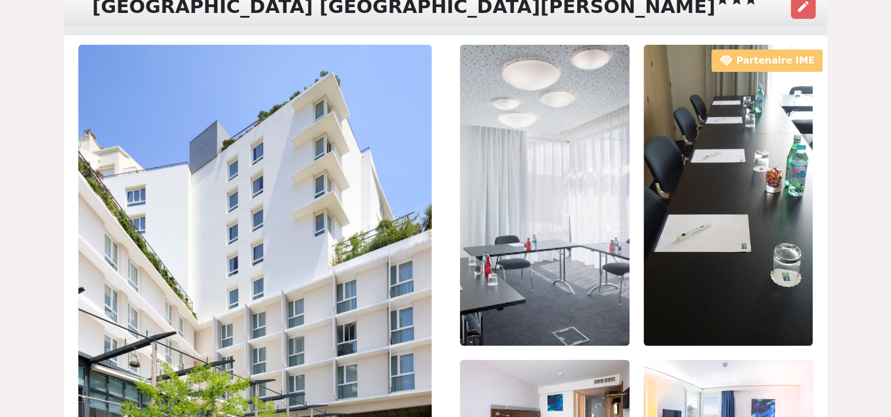
scroll to position [0, 0]
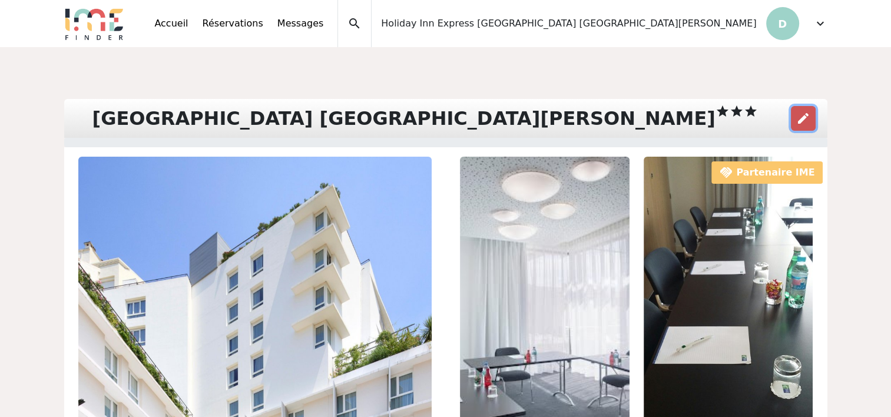
click at [798, 116] on span "edit" at bounding box center [804, 118] width 14 height 14
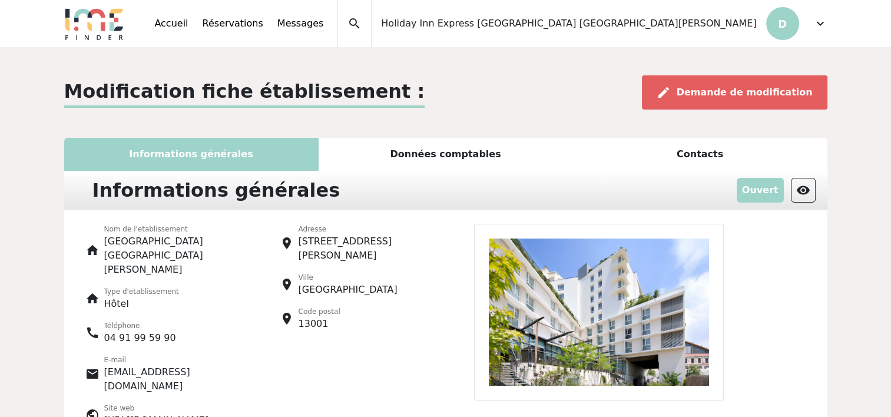
click at [823, 24] on span "expand_more" at bounding box center [821, 23] width 14 height 14
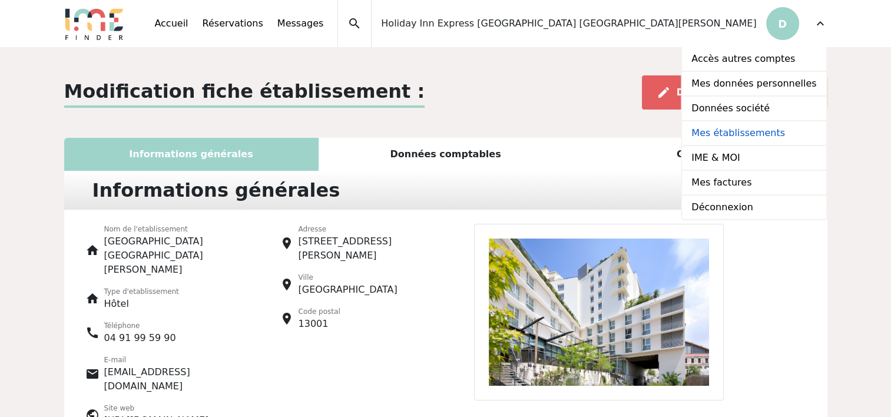
click at [751, 133] on link "Mes établissements" at bounding box center [754, 133] width 144 height 25
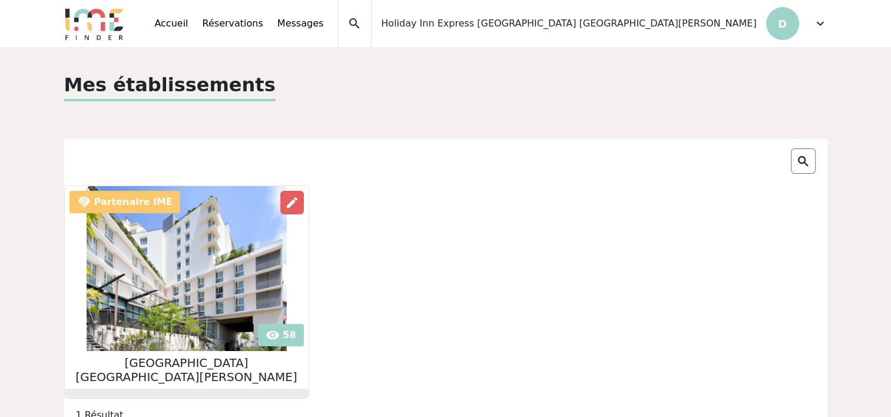
click at [193, 249] on img at bounding box center [187, 268] width 200 height 165
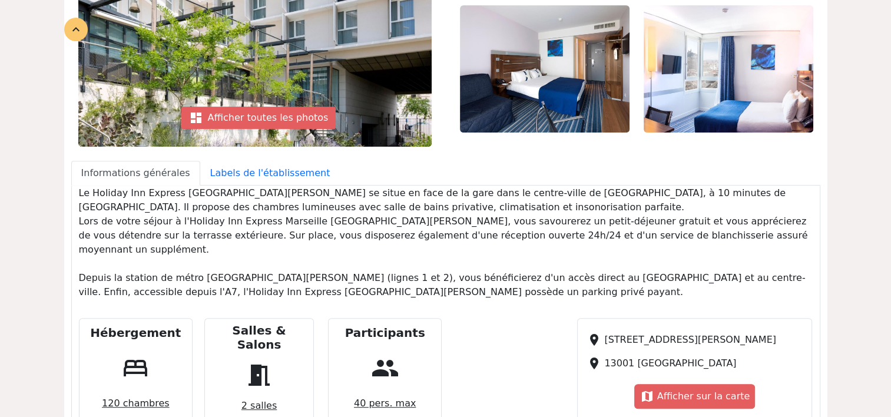
scroll to position [471, 0]
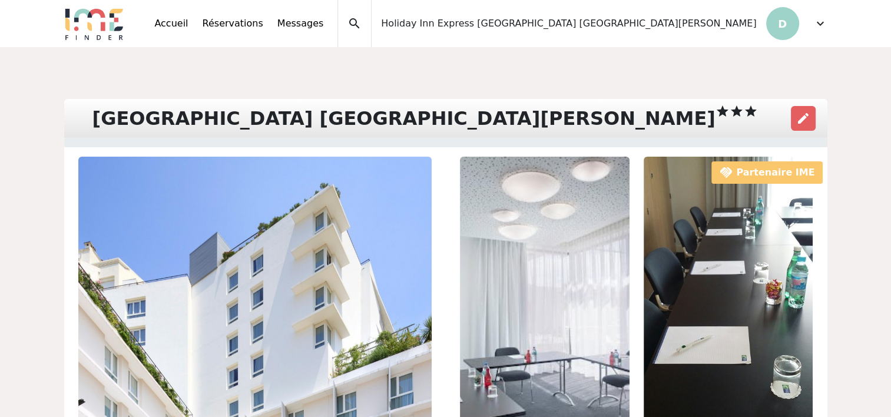
click at [824, 24] on span "expand_more" at bounding box center [821, 23] width 14 height 14
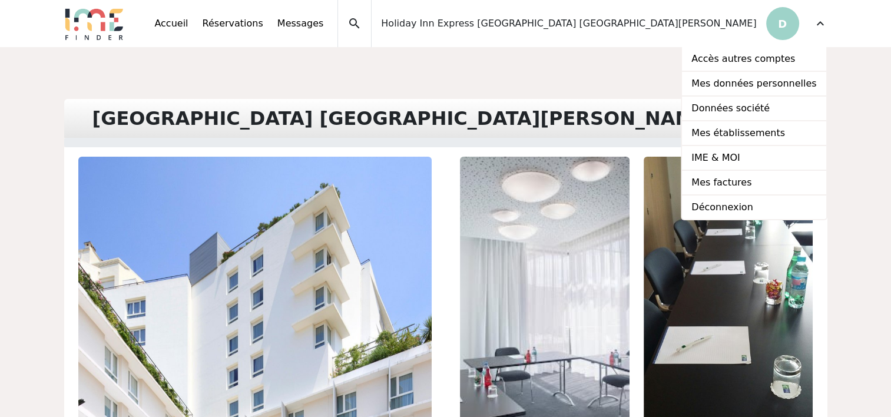
click at [597, 103] on div "Hôtel Marseille Centre Gare Saint Charles star star star edit" at bounding box center [446, 118] width 764 height 39
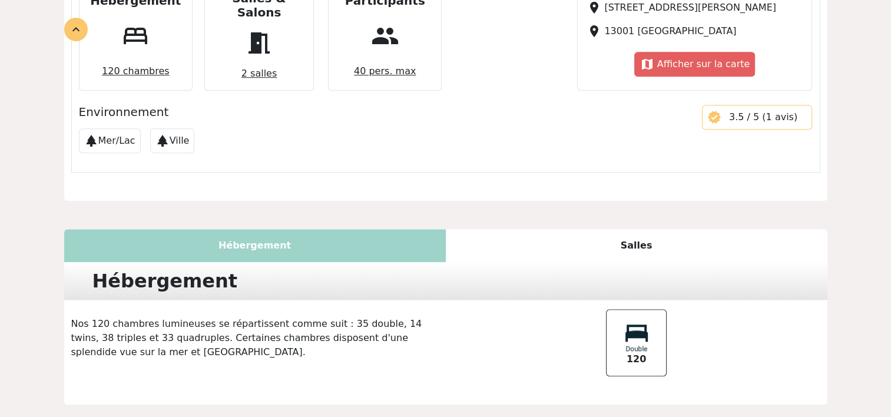
scroll to position [828, 0]
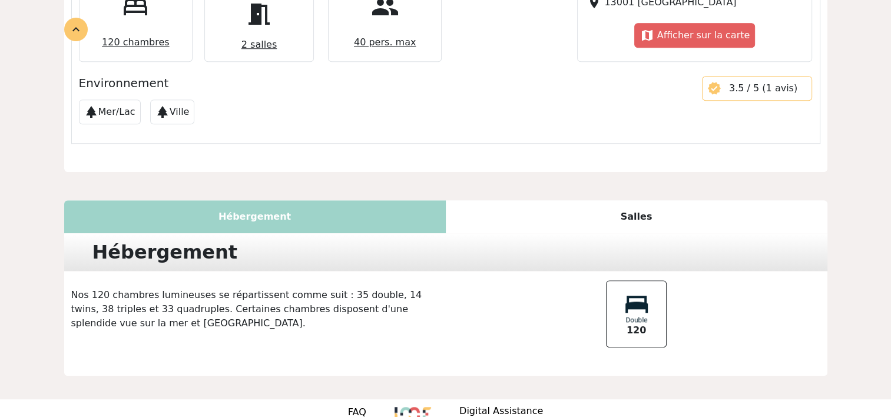
click at [637, 200] on div "Salles" at bounding box center [637, 216] width 382 height 33
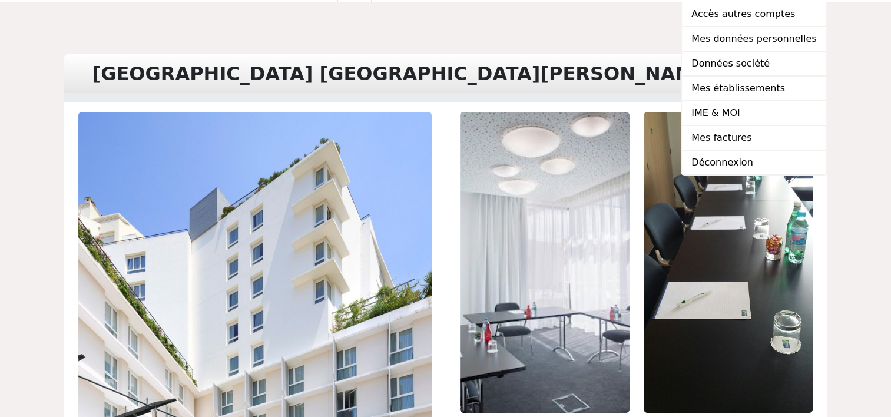
scroll to position [0, 0]
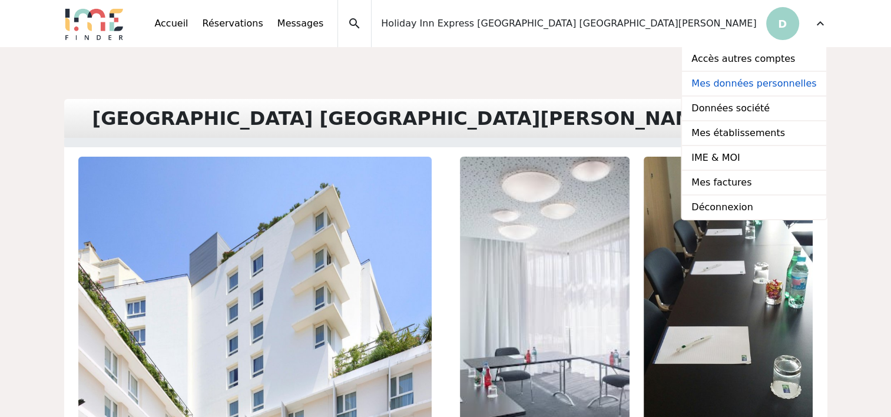
click at [737, 87] on link "Mes données personnelles" at bounding box center [754, 84] width 144 height 25
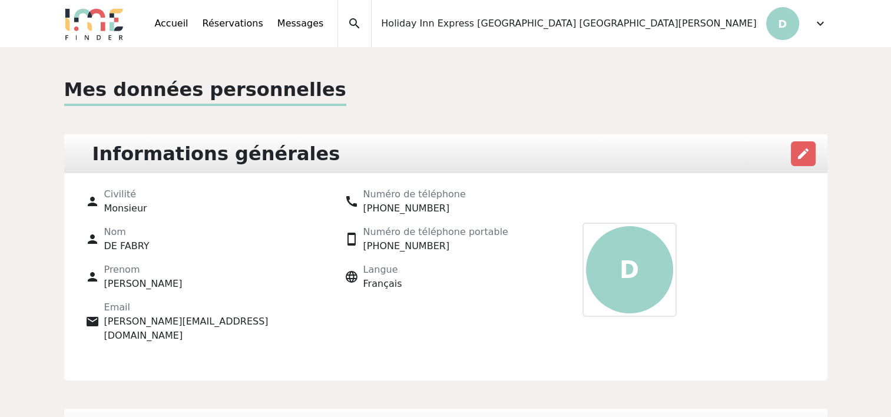
click at [822, 23] on span "expand_more" at bounding box center [821, 23] width 14 height 14
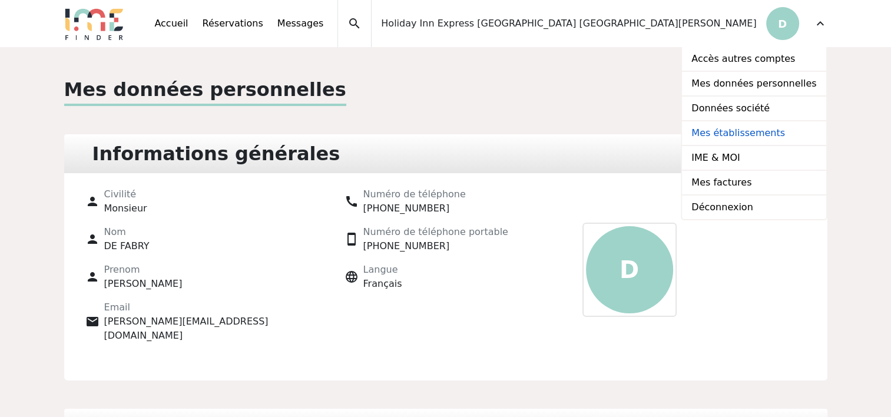
click at [741, 127] on link "Mes établissements" at bounding box center [754, 133] width 144 height 25
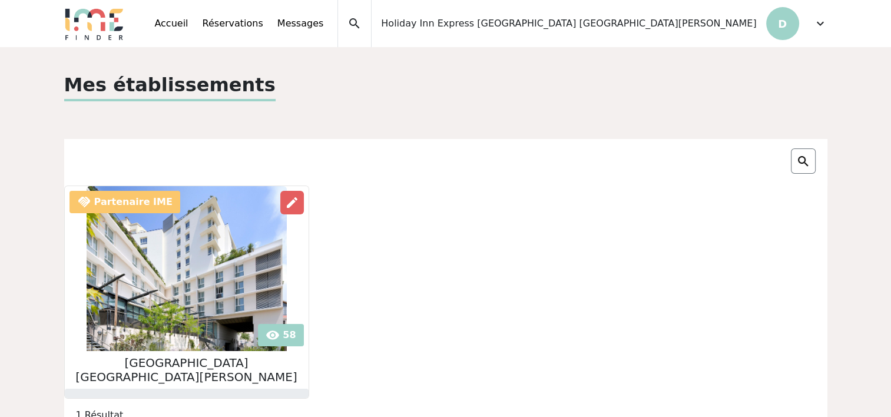
click at [215, 252] on img at bounding box center [187, 268] width 200 height 165
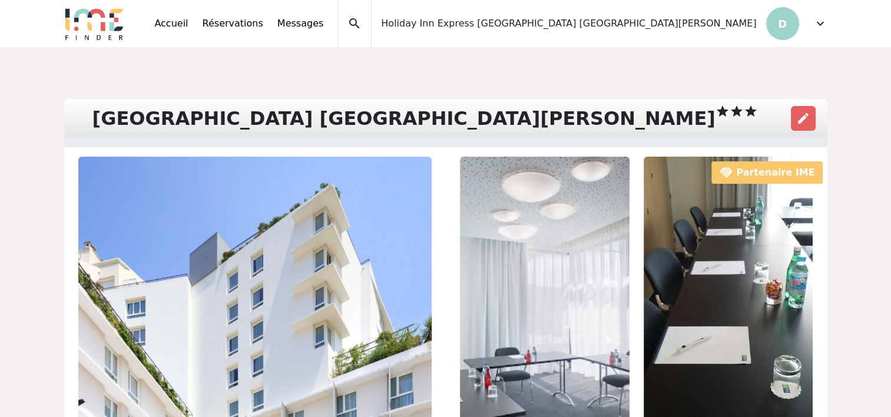
click at [823, 24] on span "expand_more" at bounding box center [821, 23] width 14 height 14
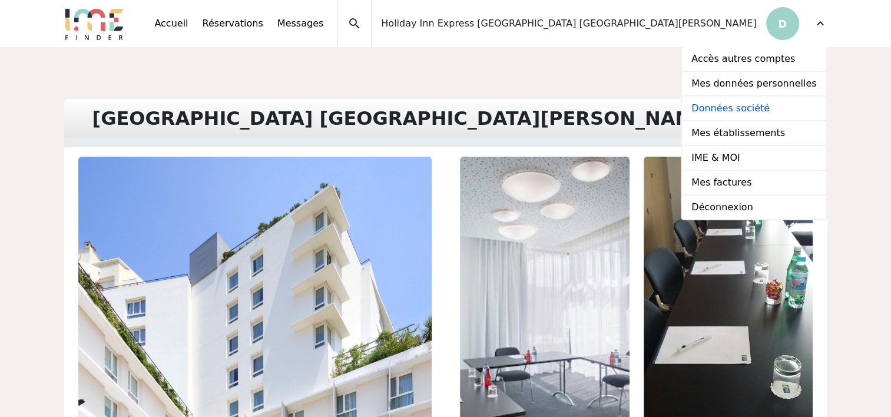
click at [739, 102] on link "Données société" at bounding box center [754, 109] width 144 height 25
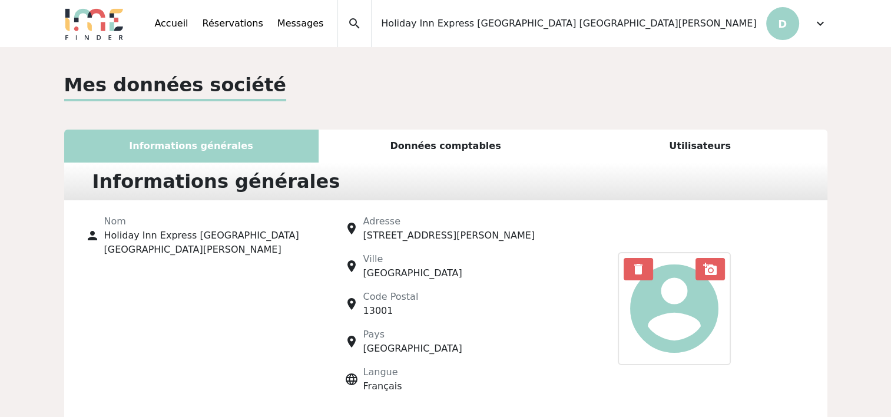
click at [691, 148] on div "Utilisateurs" at bounding box center [700, 146] width 255 height 33
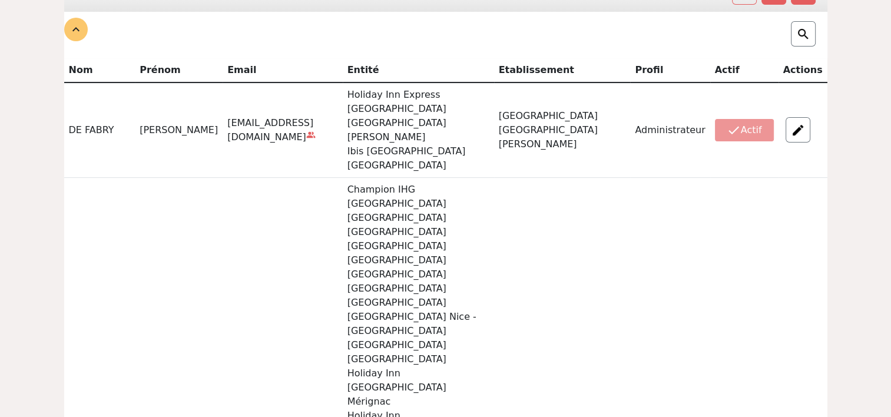
scroll to position [118, 0]
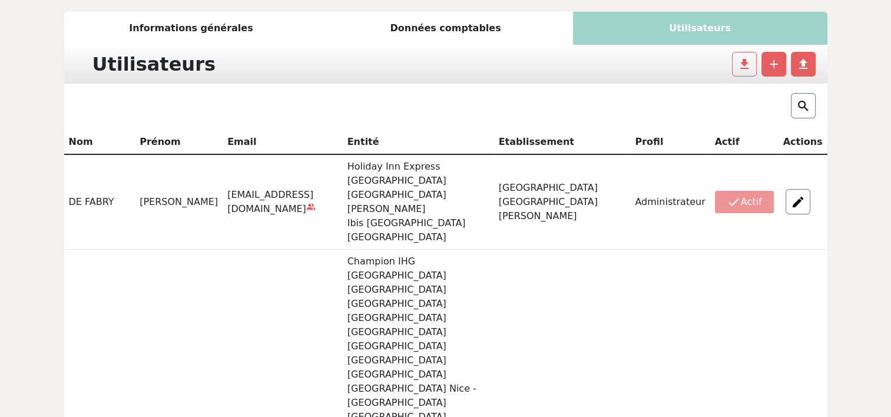
click at [805, 108] on img at bounding box center [804, 106] width 14 height 14
click at [552, 109] on div at bounding box center [446, 107] width 764 height 47
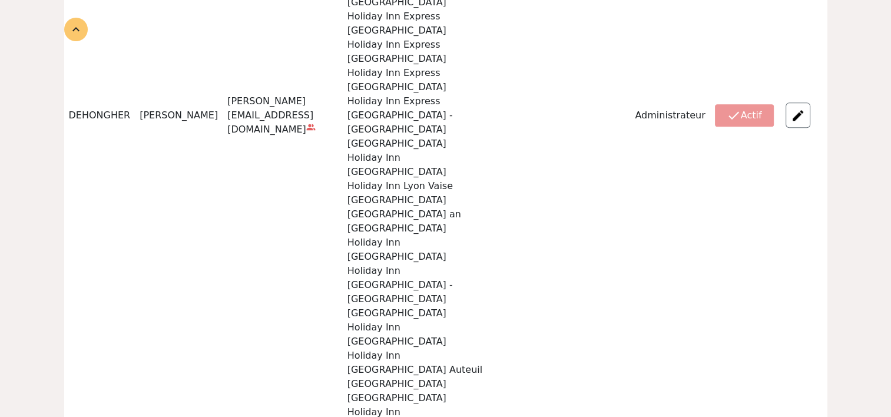
scroll to position [1319, 0]
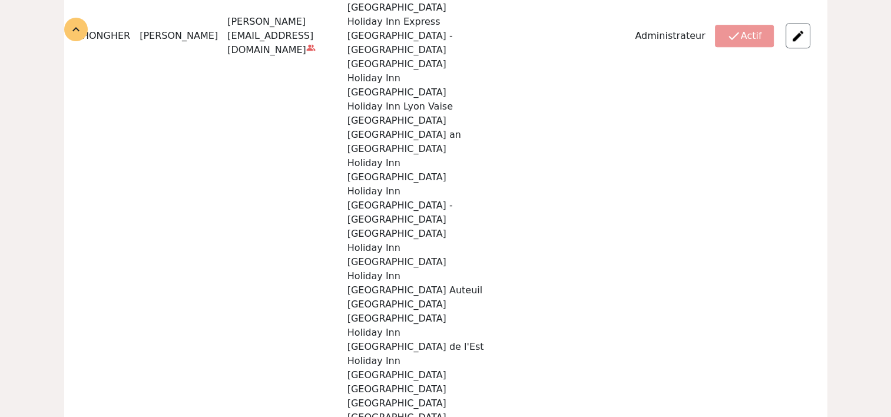
drag, startPoint x: 338, startPoint y: 158, endPoint x: 385, endPoint y: 162, distance: 47.9
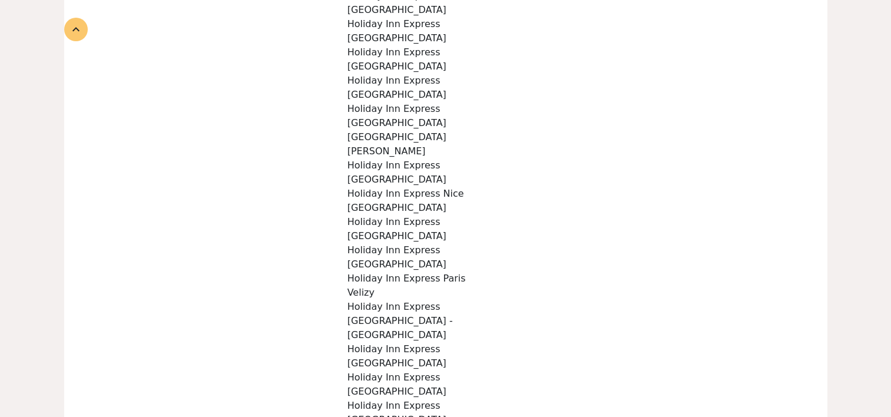
scroll to position [553, 0]
